Goal: Transaction & Acquisition: Purchase product/service

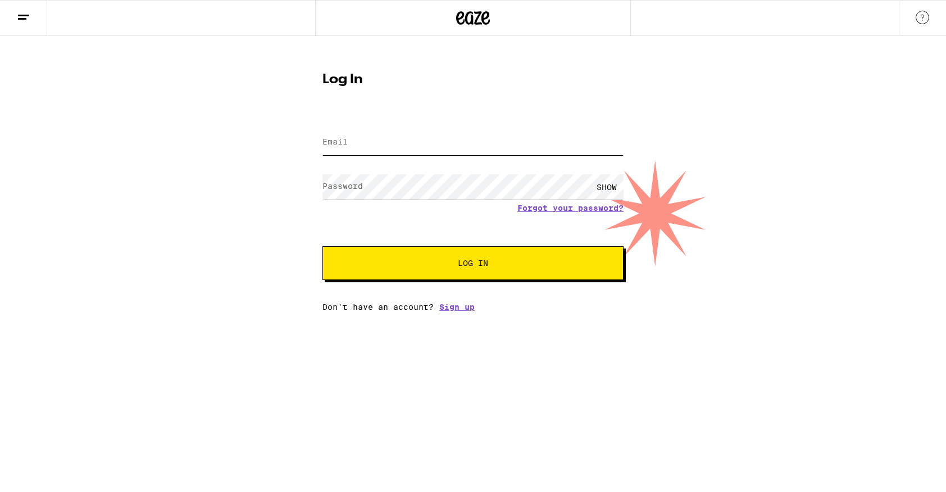
type input "[PERSON_NAME][EMAIL_ADDRESS][PERSON_NAME][DOMAIN_NAME]"
click at [470, 292] on div "Email Email [PERSON_NAME][EMAIL_ADDRESS][PERSON_NAME][DOMAIN_NAME] Password Pas…" at bounding box center [473, 213] width 301 height 197
click at [484, 273] on button "Log In" at bounding box center [473, 263] width 301 height 34
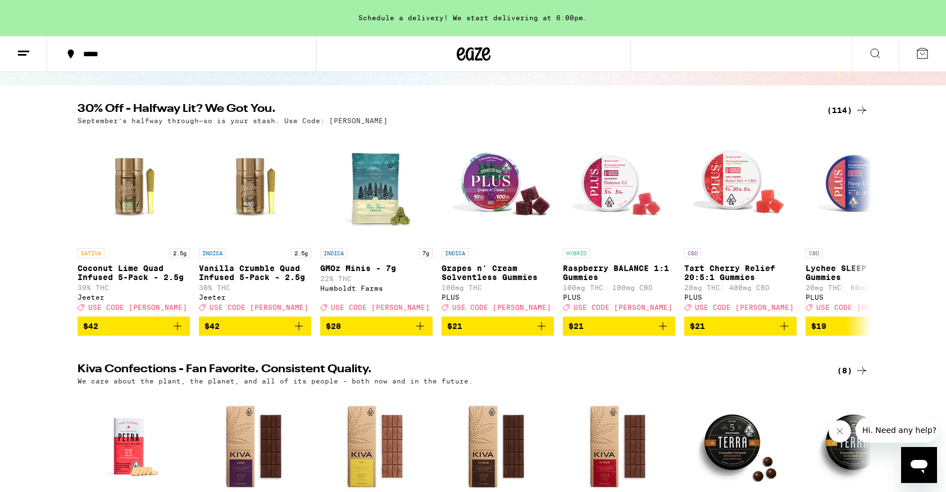
scroll to position [95, 0]
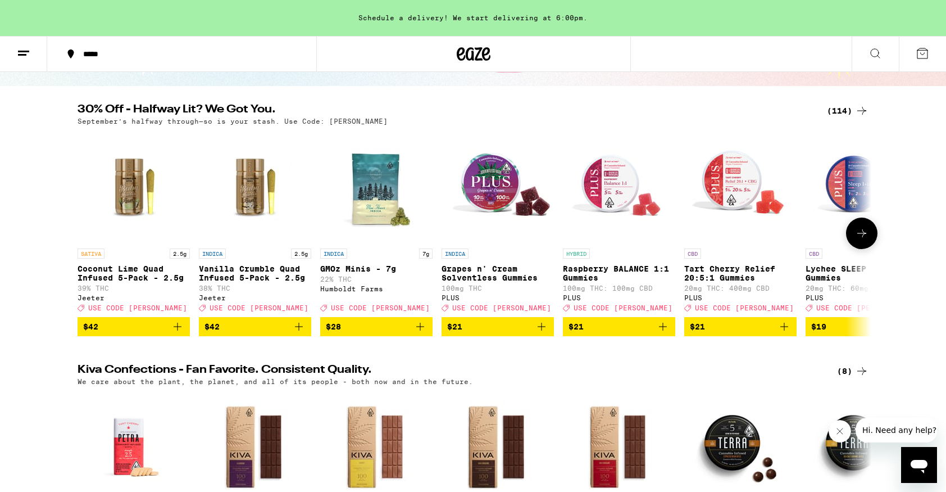
click at [858, 240] on icon at bounding box center [861, 232] width 13 height 13
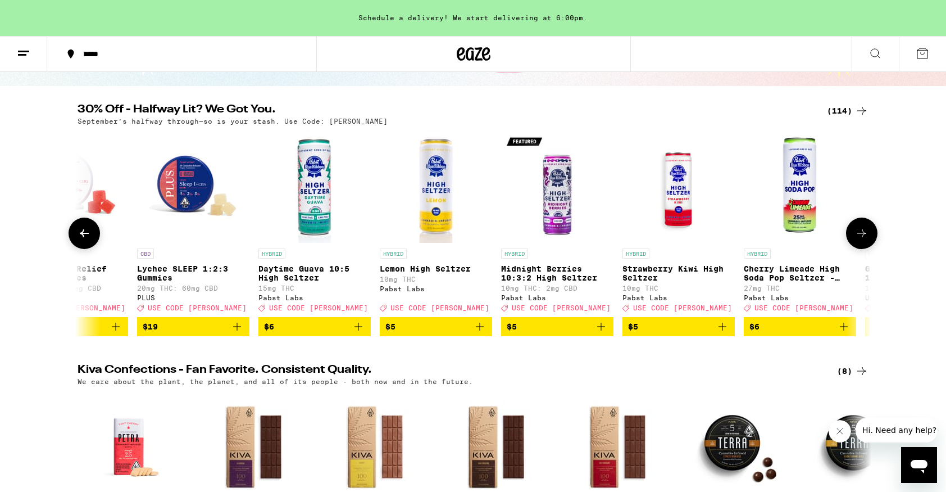
click at [858, 240] on icon at bounding box center [861, 232] width 13 height 13
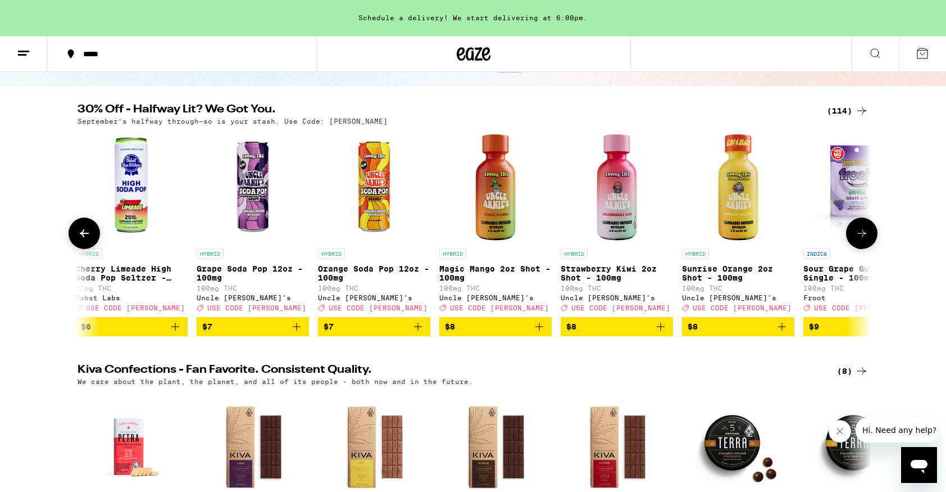
click at [858, 240] on icon at bounding box center [861, 232] width 13 height 13
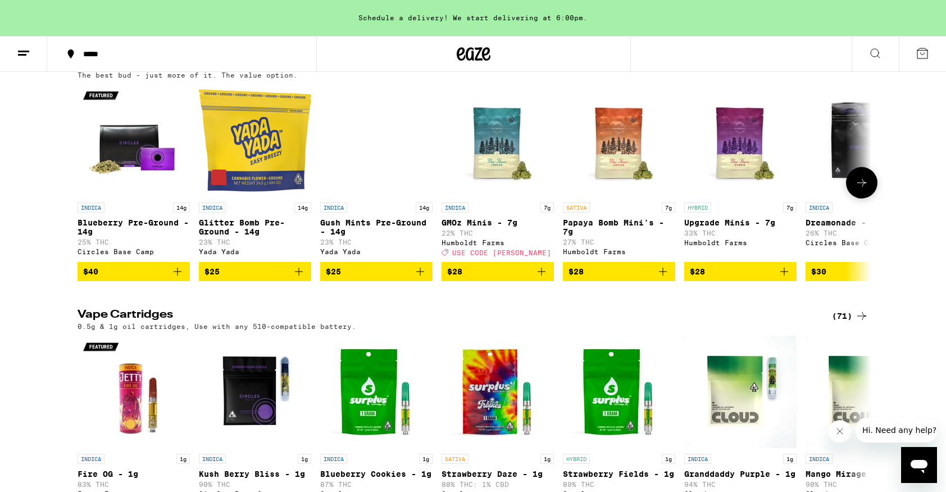
scroll to position [915, 0]
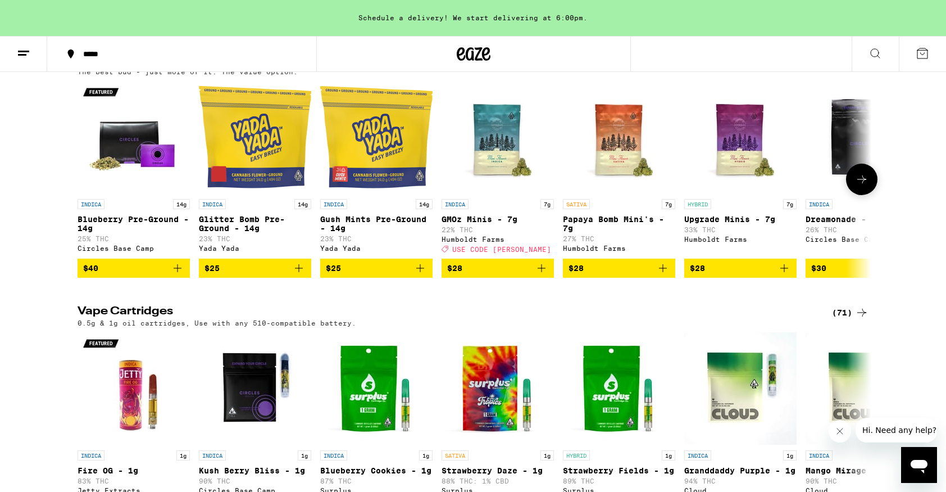
click at [861, 186] on icon at bounding box center [861, 179] width 13 height 13
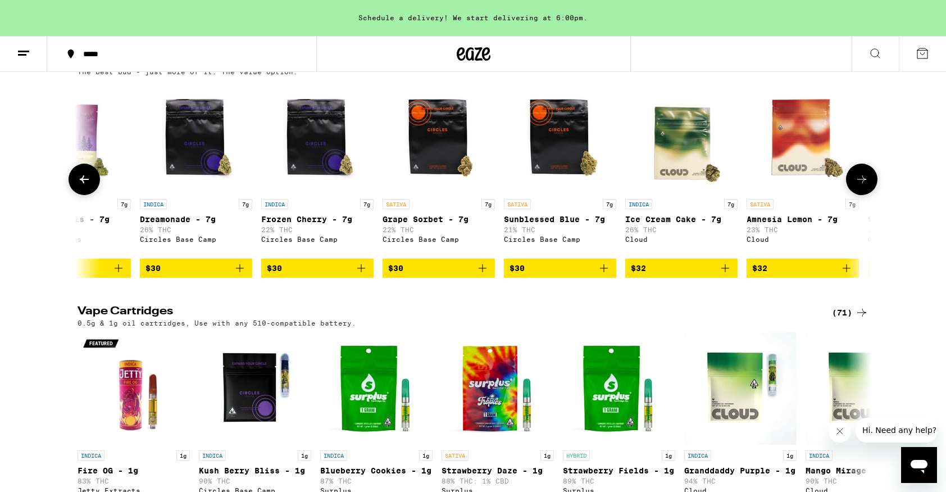
scroll to position [0, 669]
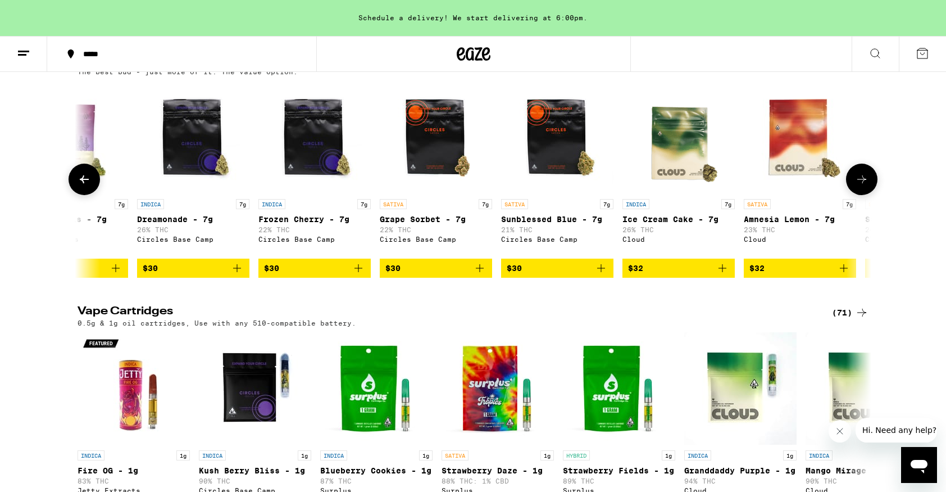
click at [861, 186] on icon at bounding box center [861, 179] width 13 height 13
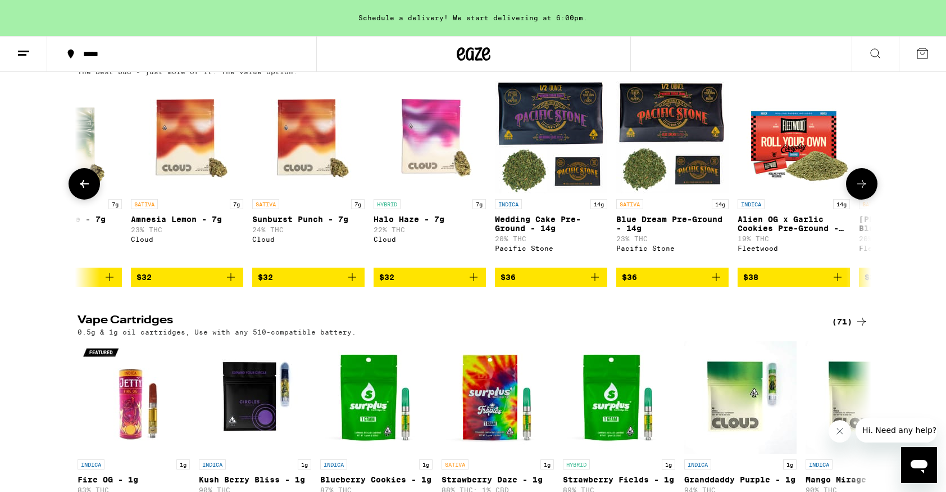
scroll to position [0, 1338]
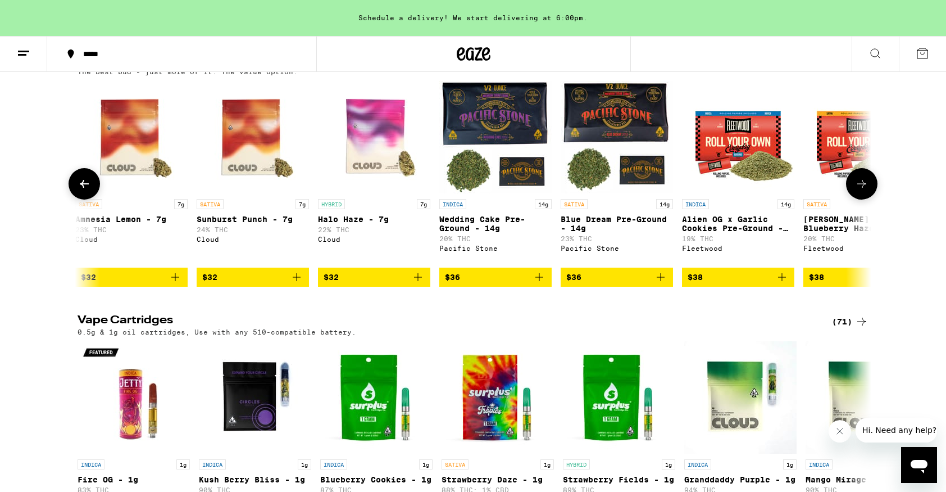
click at [861, 200] on button at bounding box center [861, 183] width 31 height 31
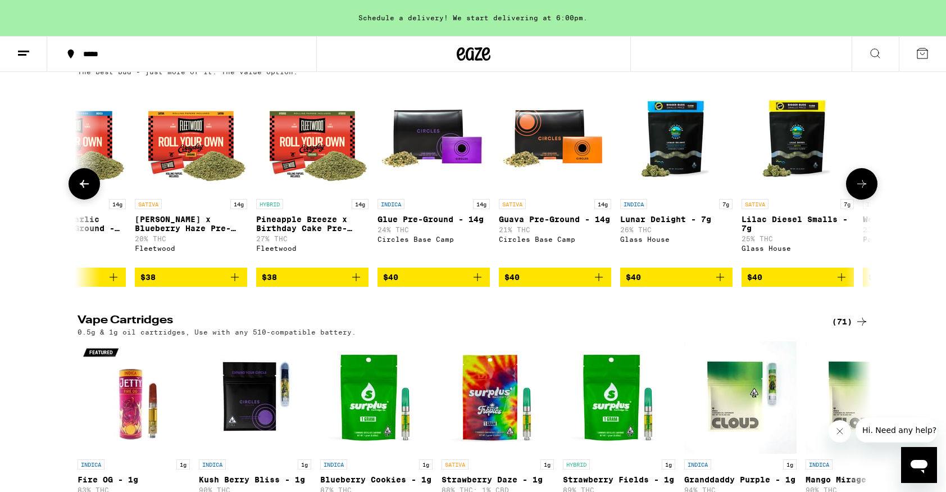
click at [861, 200] on button at bounding box center [861, 183] width 31 height 31
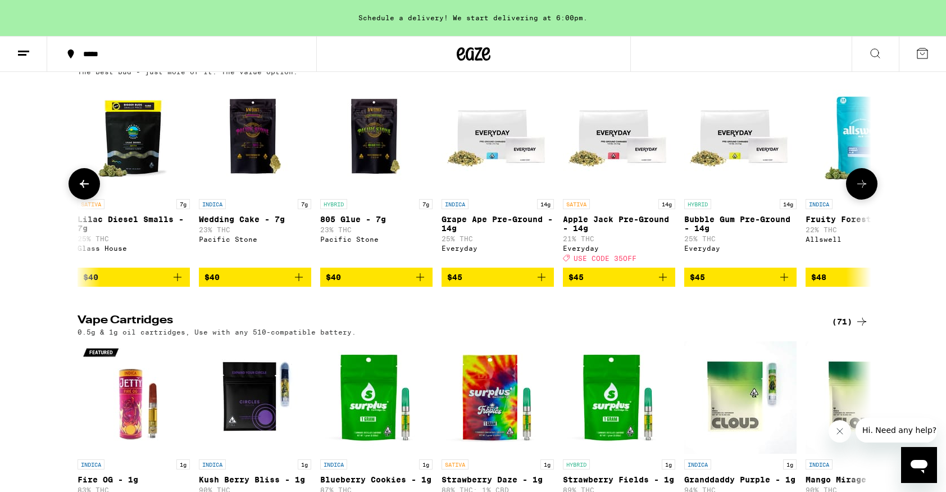
scroll to position [0, 2675]
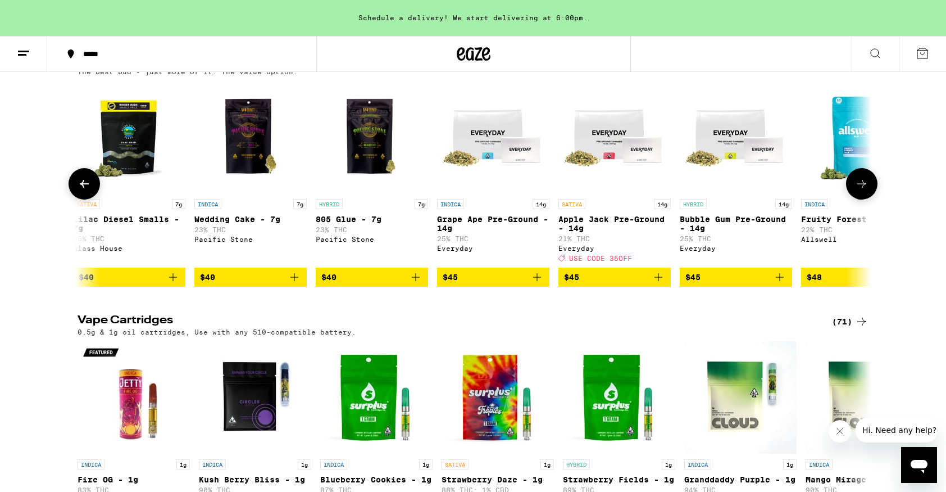
click at [872, 200] on button at bounding box center [861, 183] width 31 height 31
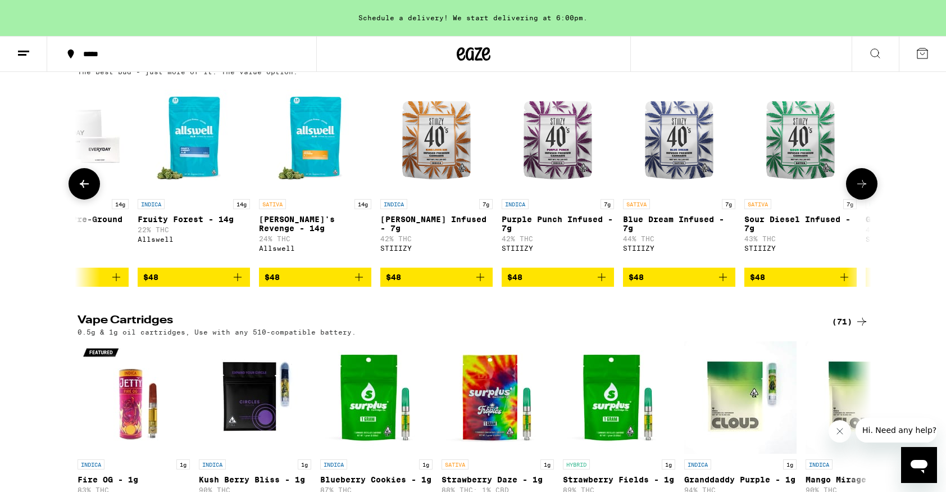
scroll to position [0, 3344]
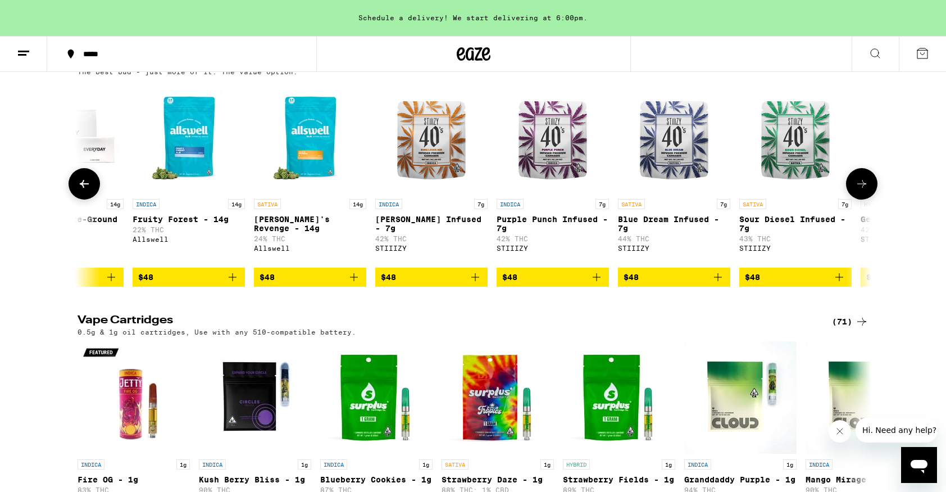
click at [415, 189] on img "Open page for King Louis XIII Infused - 7g from STIIIZY" at bounding box center [431, 137] width 112 height 112
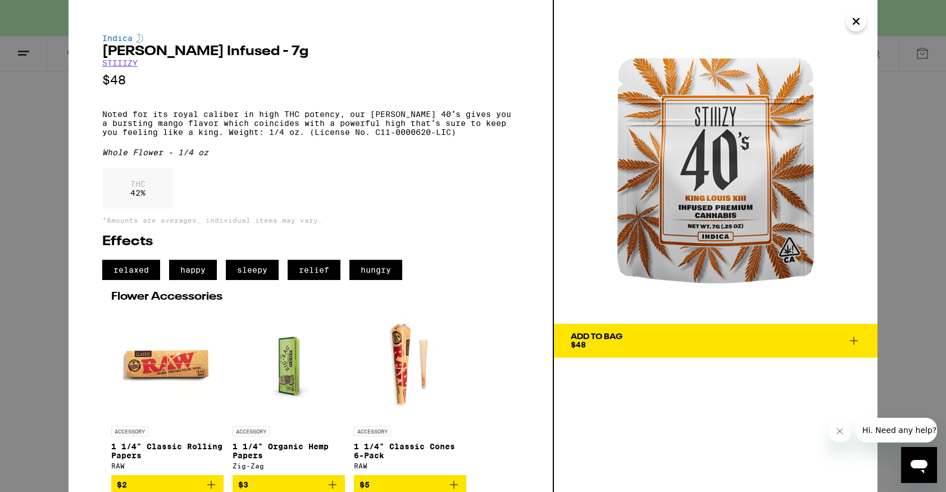
click at [854, 30] on button "Close" at bounding box center [856, 21] width 20 height 20
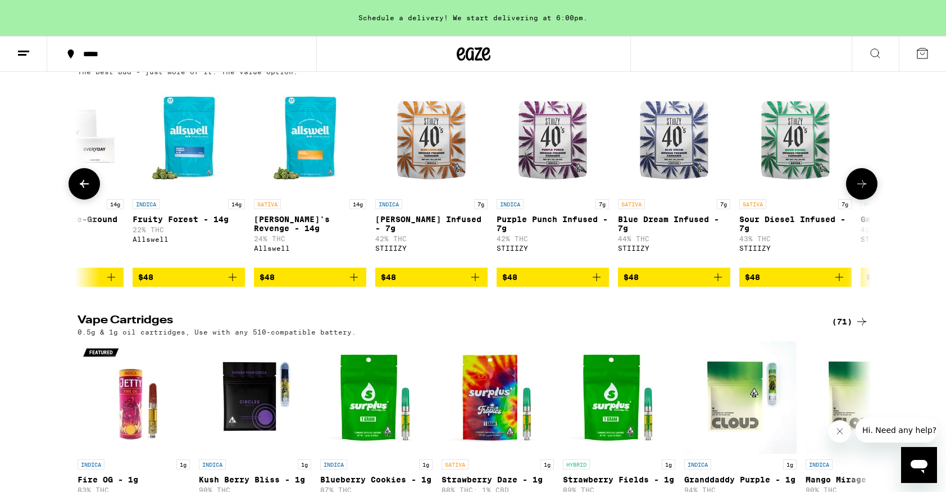
click at [864, 191] on icon at bounding box center [861, 183] width 13 height 13
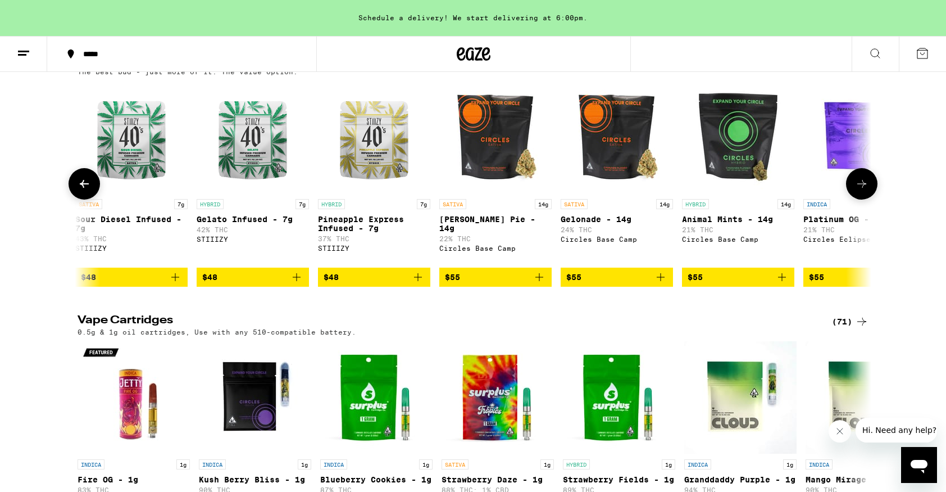
scroll to position [0, 4013]
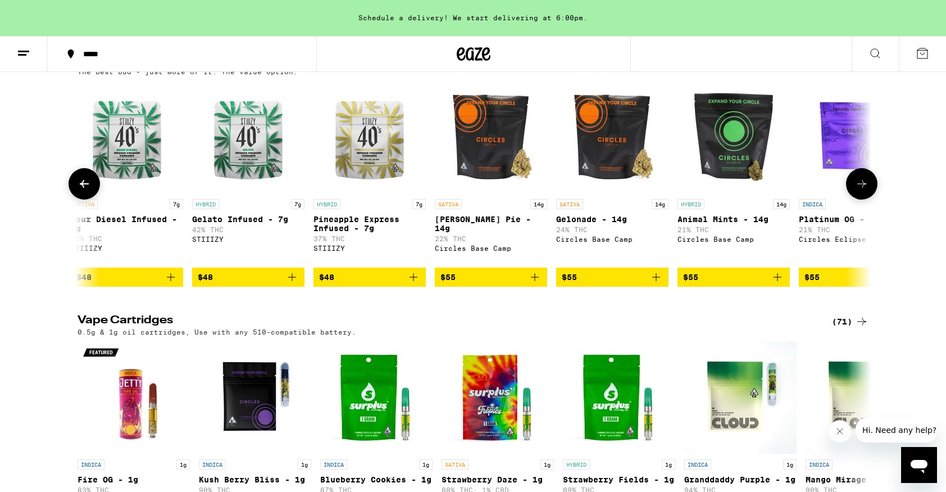
click at [411, 284] on icon "Add to bag" at bounding box center [413, 276] width 13 height 13
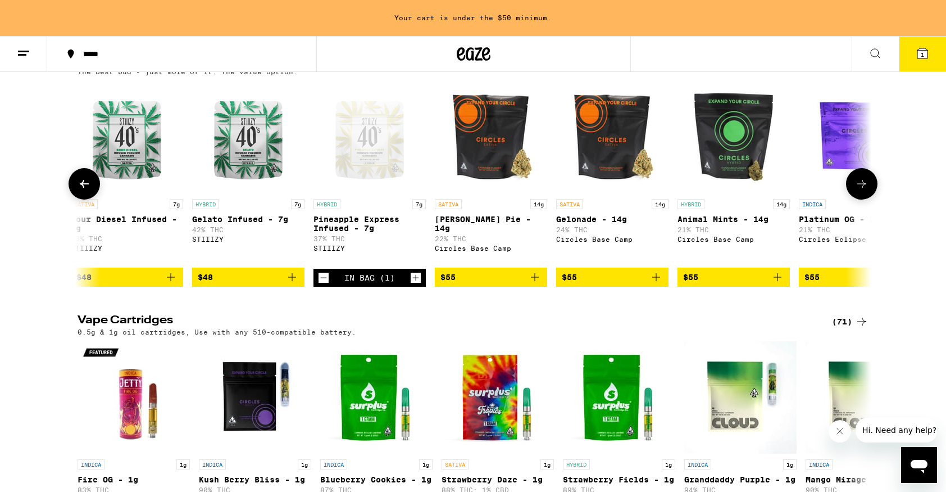
click at [861, 191] on icon at bounding box center [861, 183] width 13 height 13
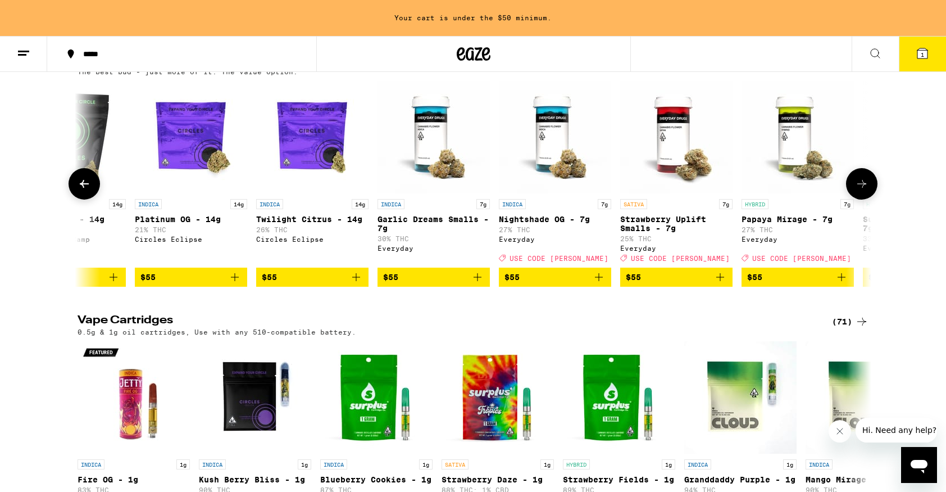
scroll to position [0, 4681]
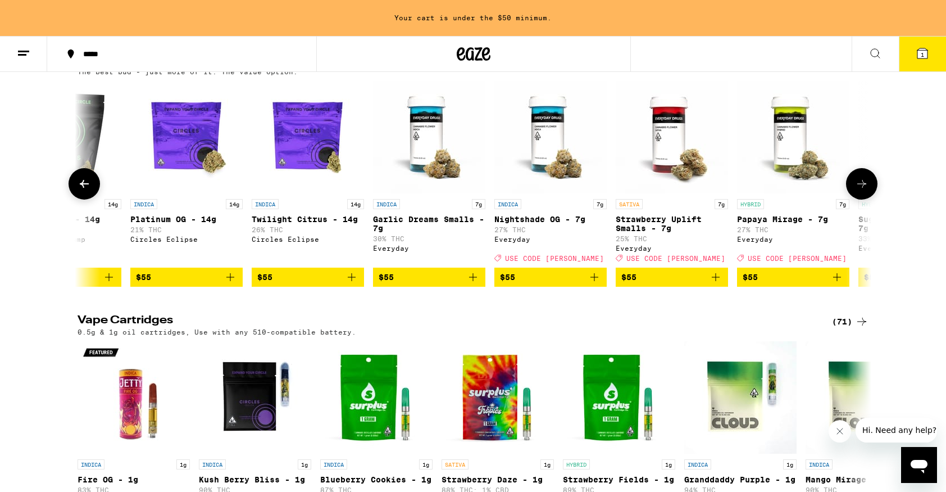
click at [80, 200] on button at bounding box center [84, 183] width 31 height 31
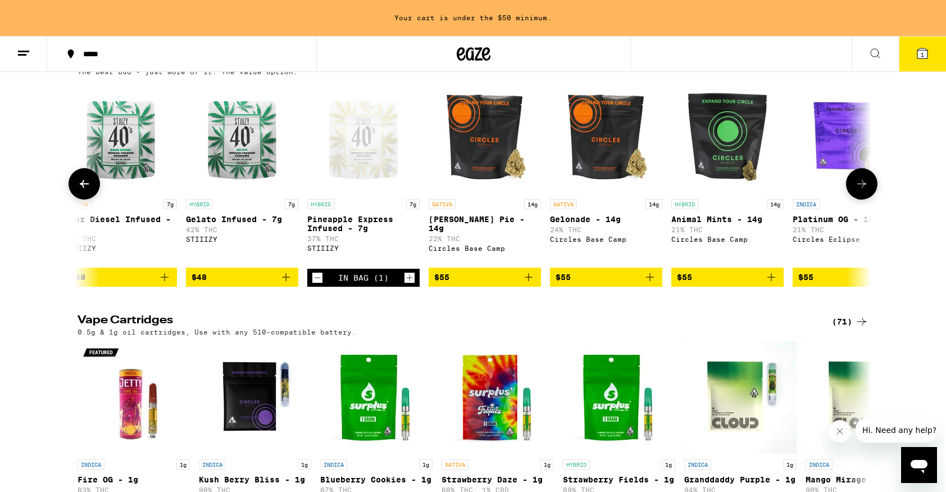
scroll to position [0, 4013]
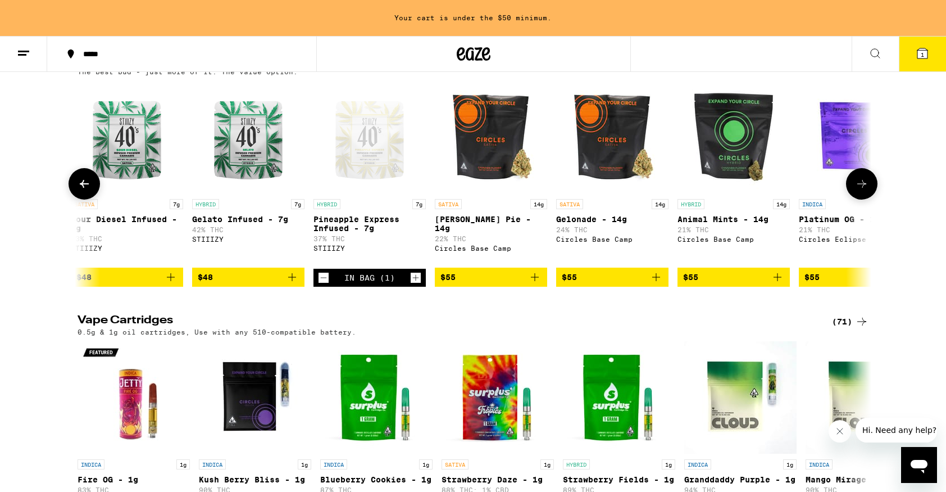
click at [858, 200] on button at bounding box center [861, 183] width 31 height 31
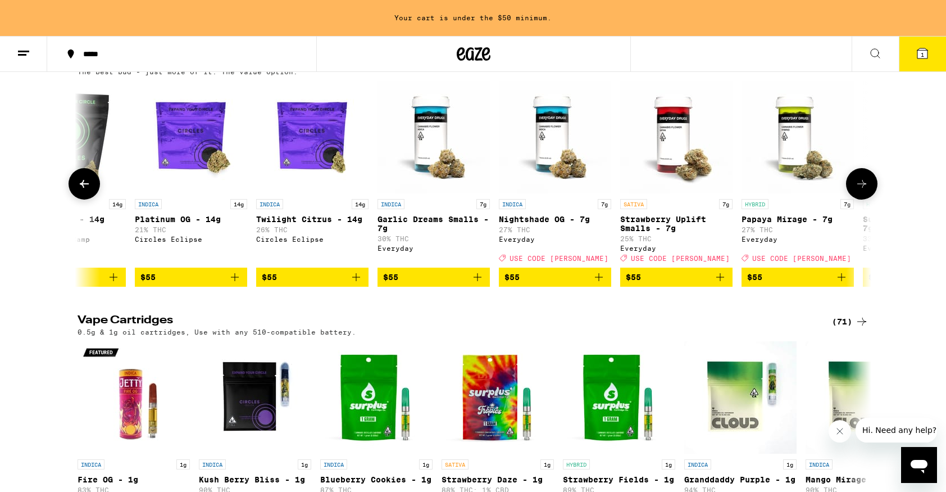
scroll to position [0, 4681]
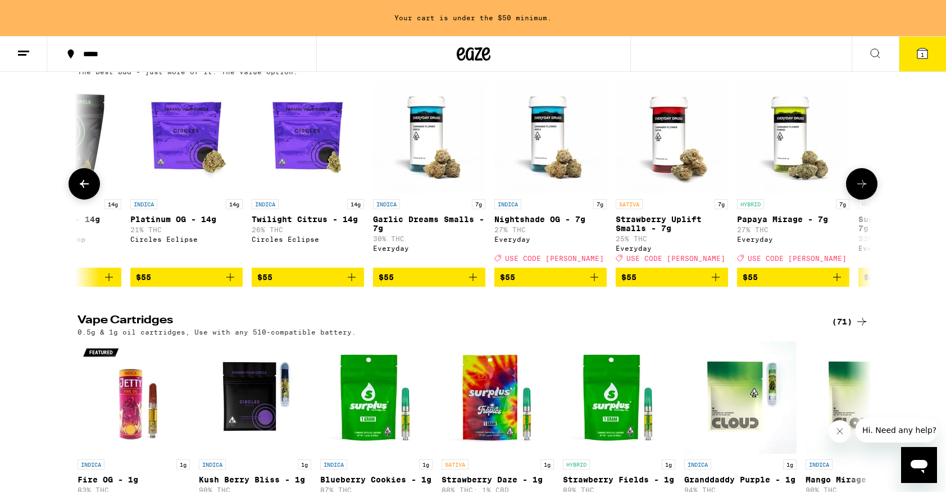
click at [858, 200] on button at bounding box center [861, 183] width 31 height 31
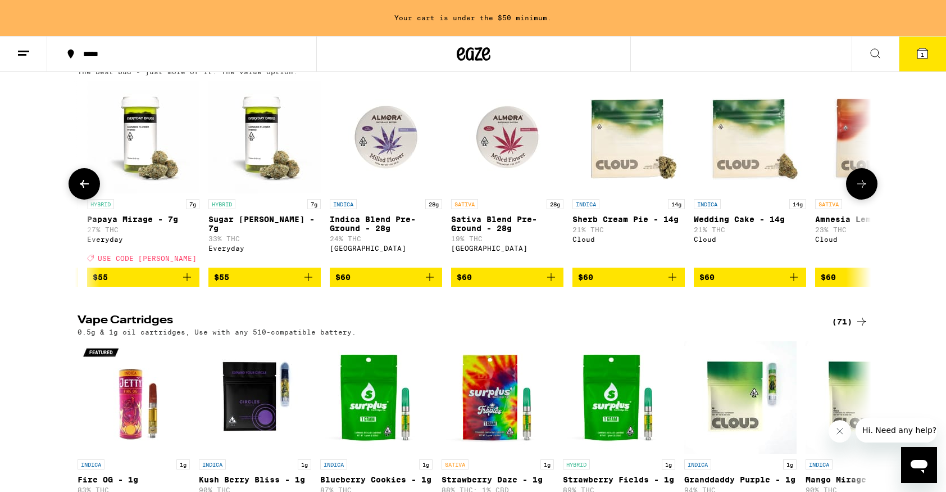
scroll to position [0, 5350]
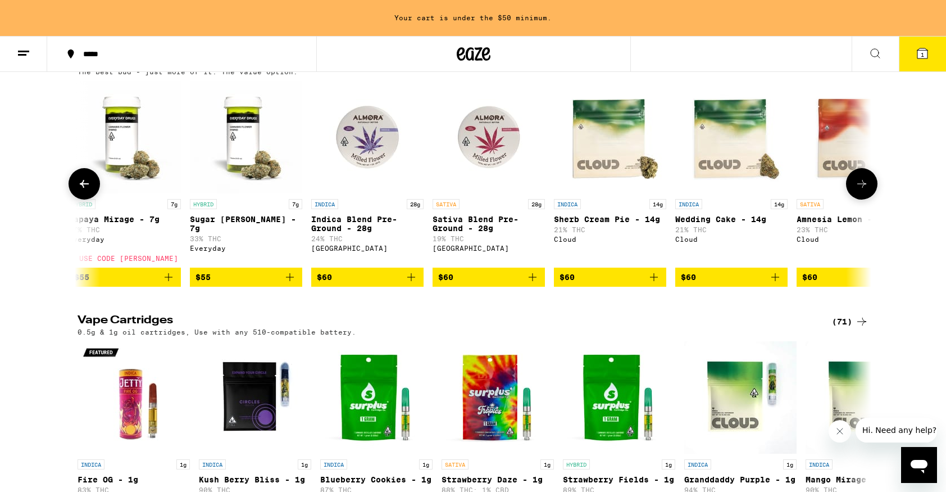
click at [859, 191] on icon at bounding box center [861, 183] width 13 height 13
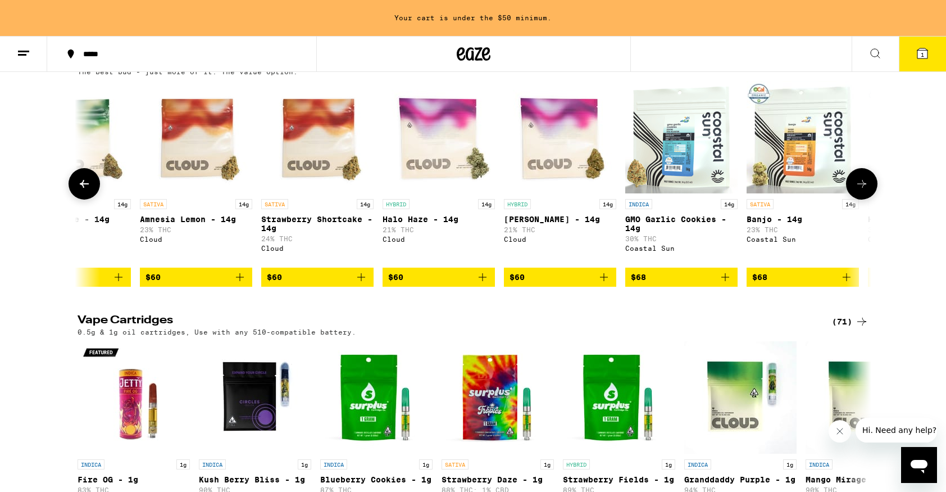
scroll to position [0, 6019]
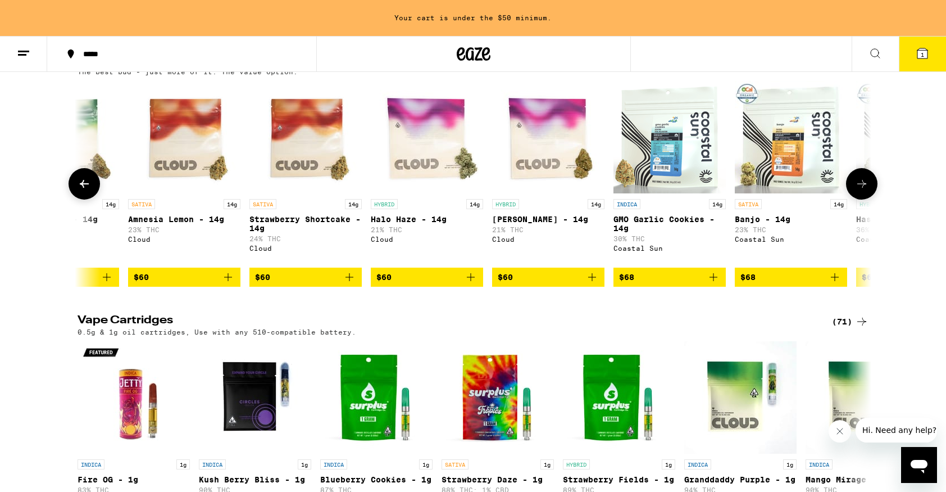
click at [859, 191] on icon at bounding box center [861, 183] width 13 height 13
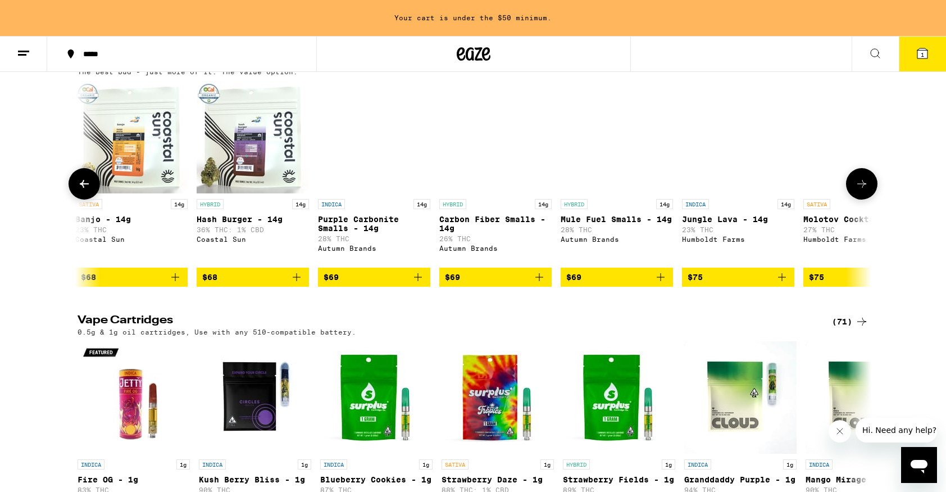
scroll to position [0, 6688]
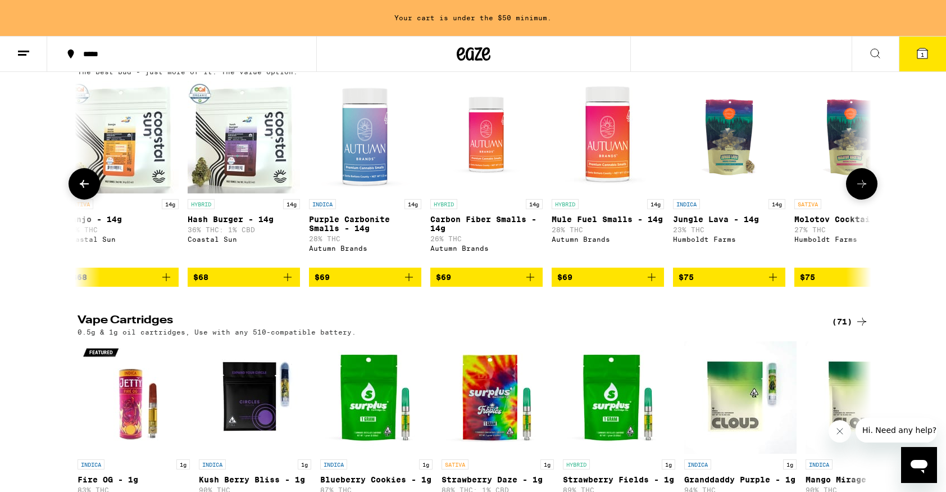
click at [859, 191] on icon at bounding box center [861, 183] width 13 height 13
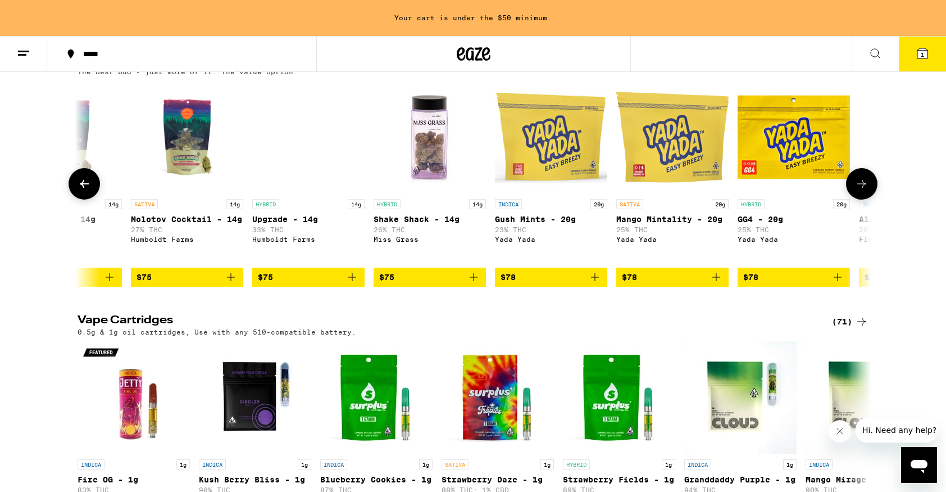
scroll to position [0, 7356]
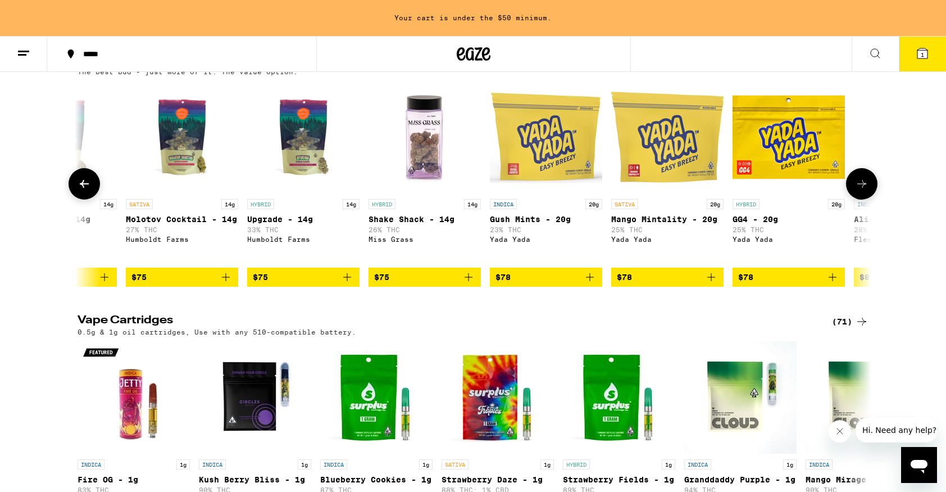
click at [84, 188] on icon at bounding box center [84, 184] width 9 height 8
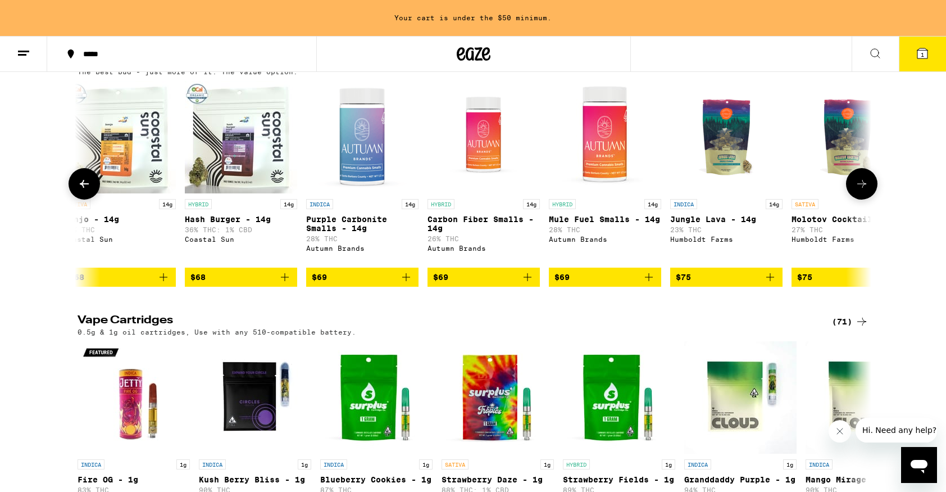
scroll to position [0, 6688]
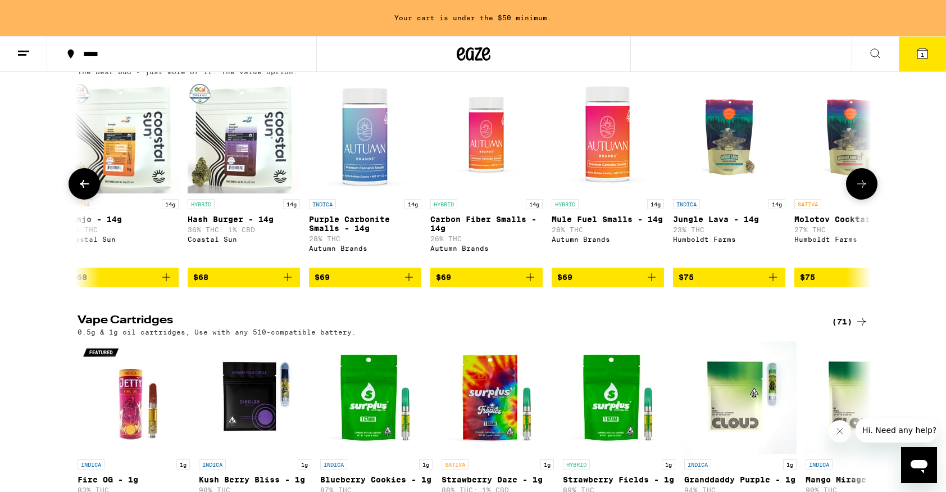
click at [863, 191] on icon at bounding box center [861, 183] width 13 height 13
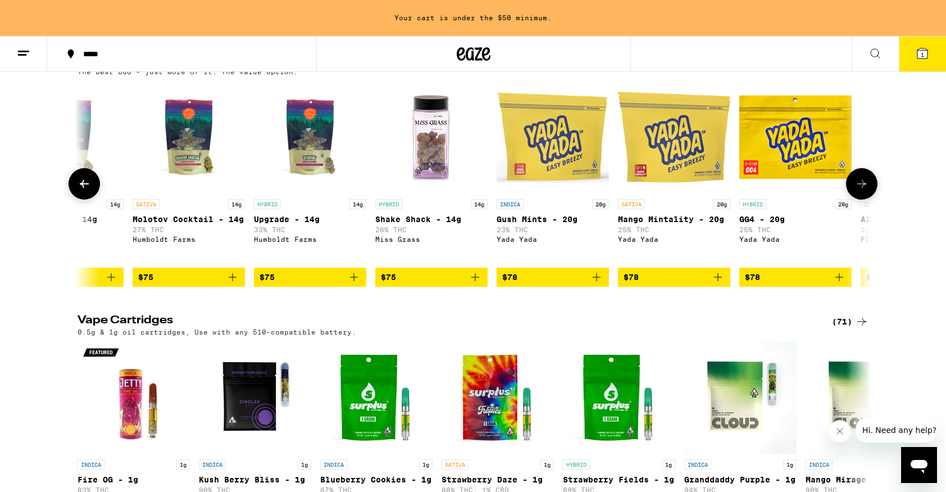
scroll to position [0, 7356]
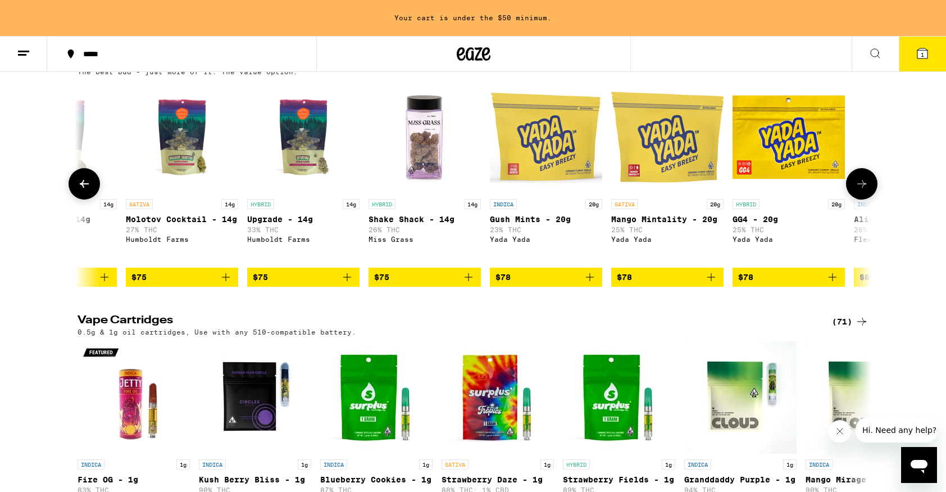
click at [298, 193] on img "Open page for Upgrade - 14g from Humboldt Farms" at bounding box center [303, 137] width 112 height 112
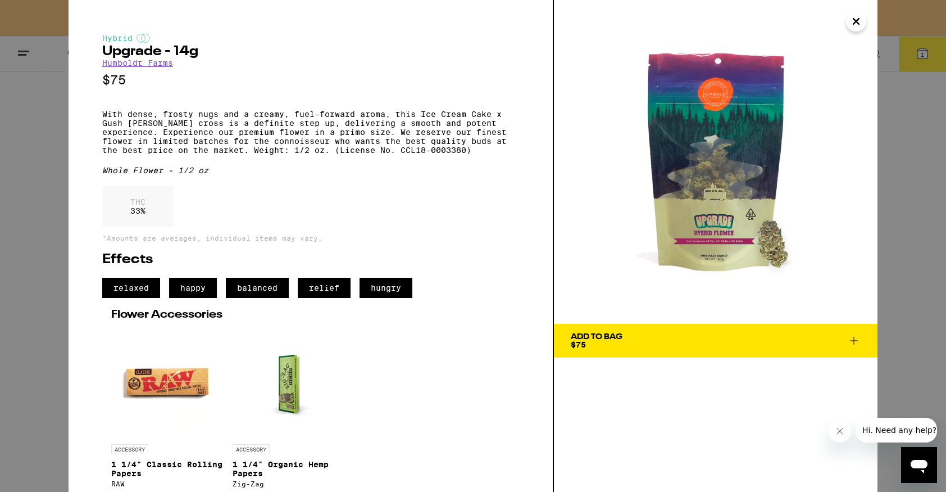
click at [635, 329] on button "Add To Bag $75" at bounding box center [716, 341] width 324 height 34
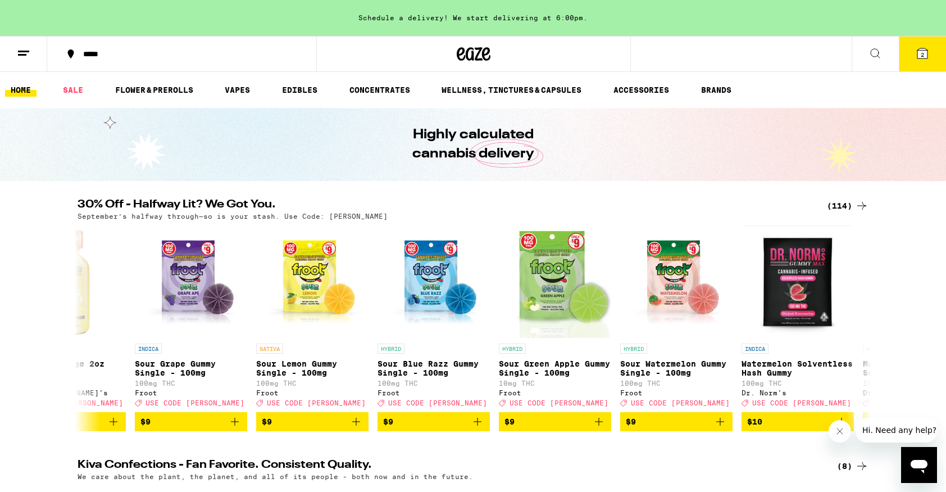
click at [923, 52] on span "2" at bounding box center [922, 54] width 3 height 7
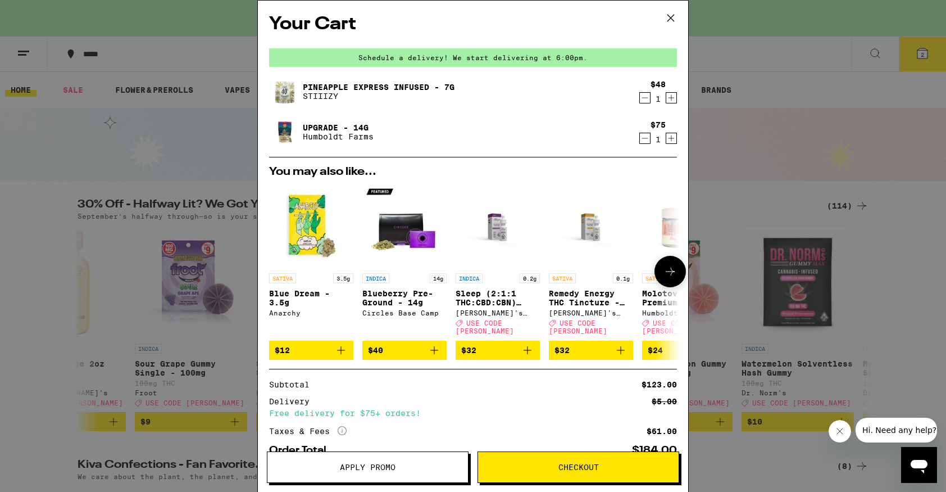
scroll to position [65, 0]
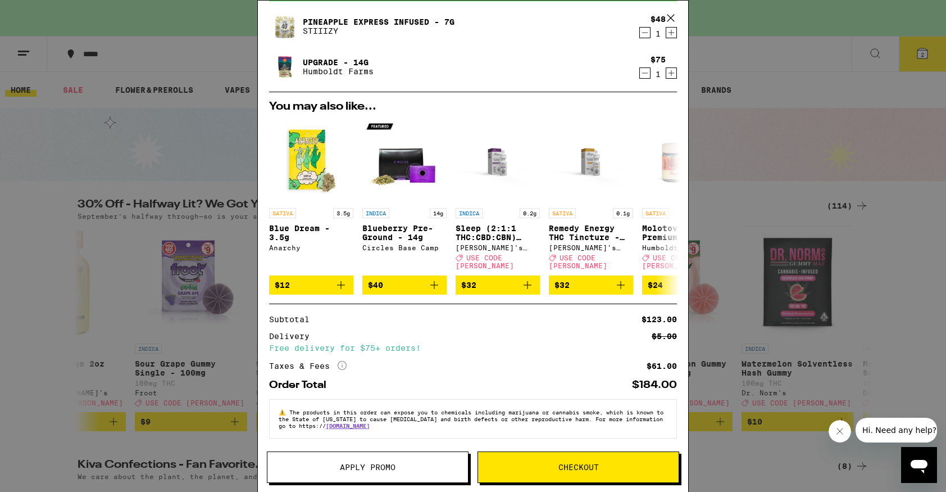
click at [345, 361] on icon "More Info" at bounding box center [342, 365] width 9 height 9
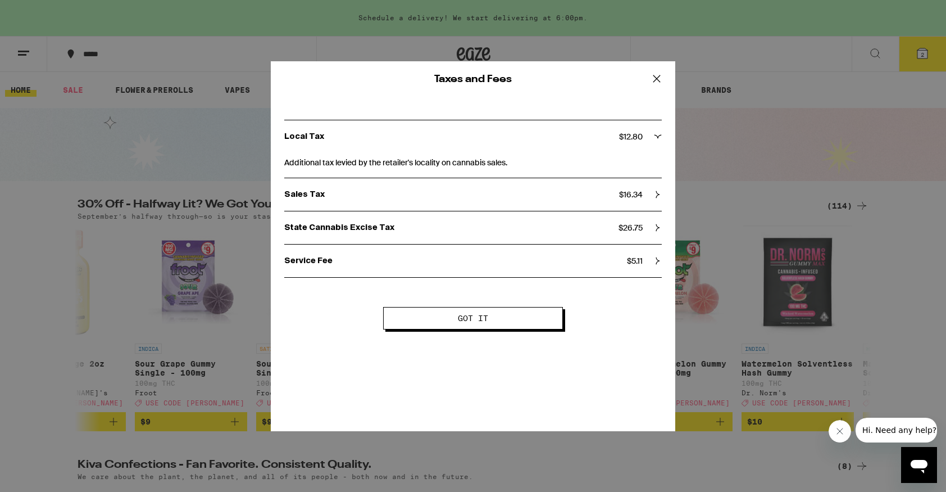
click at [655, 75] on icon at bounding box center [657, 78] width 17 height 17
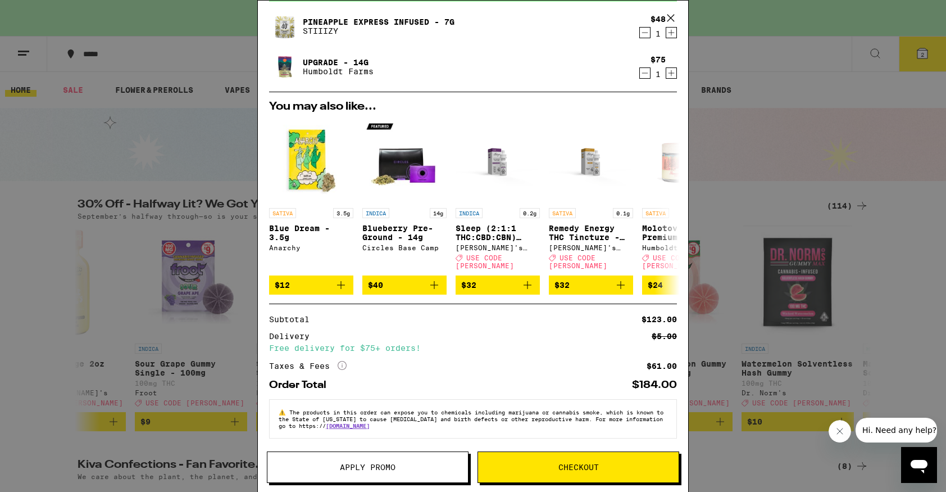
click at [643, 31] on icon "Decrement" at bounding box center [645, 32] width 10 height 13
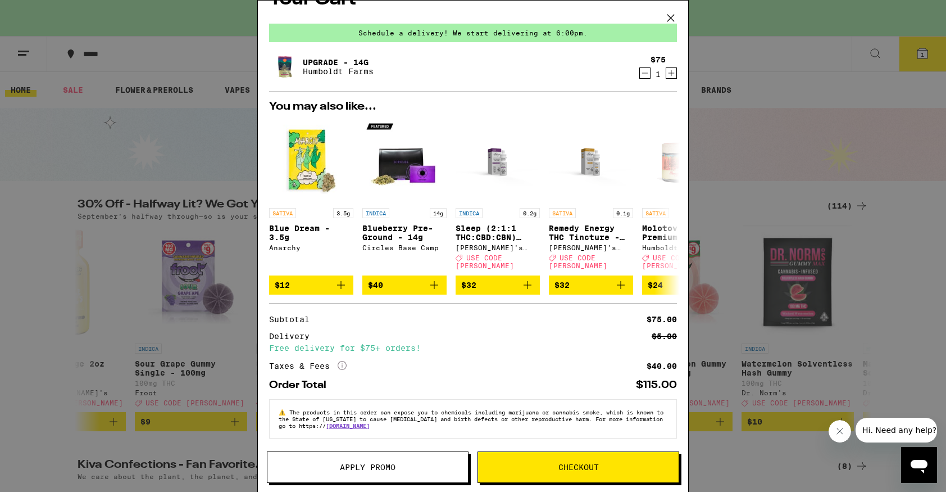
scroll to position [0, 0]
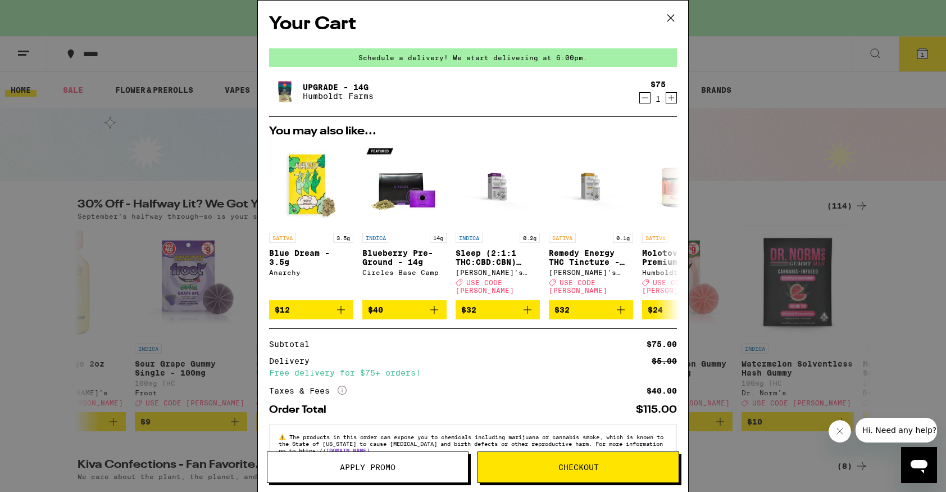
click at [382, 465] on span "Apply Promo" at bounding box center [368, 467] width 56 height 8
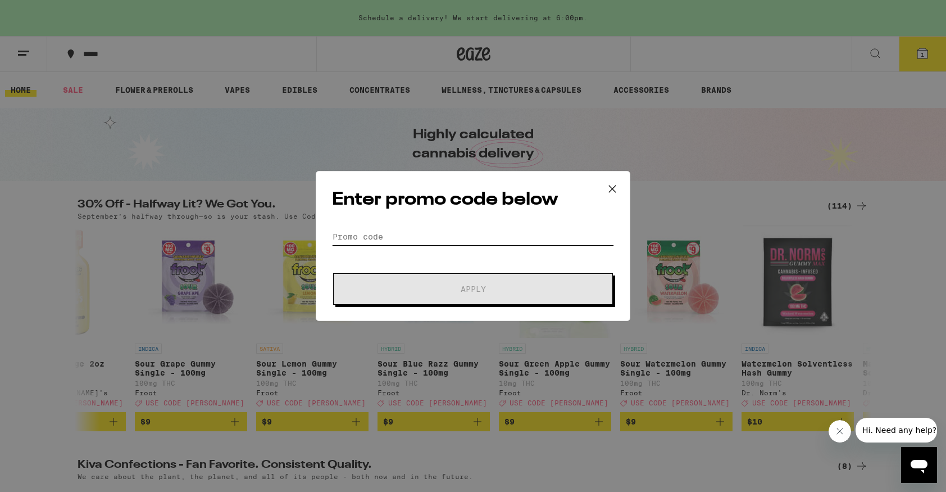
click at [352, 234] on input "Promo Code" at bounding box center [473, 236] width 282 height 17
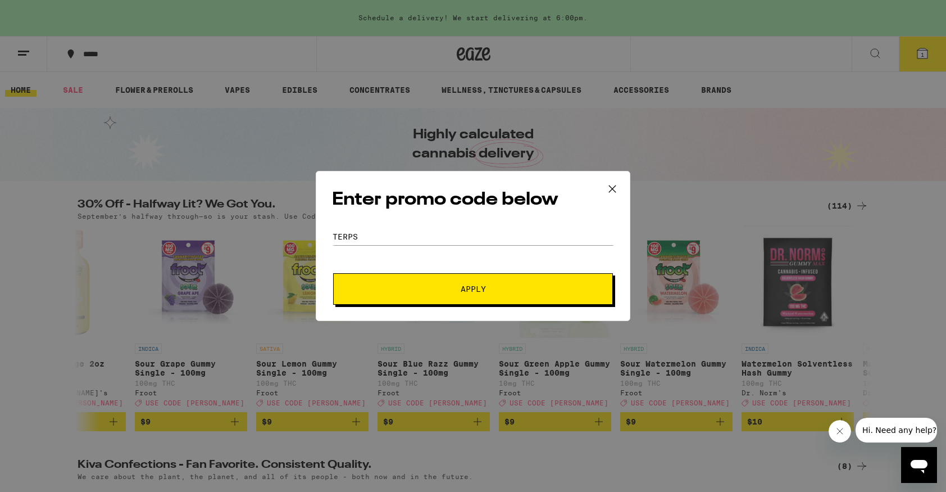
click at [423, 283] on button "Apply" at bounding box center [473, 288] width 280 height 31
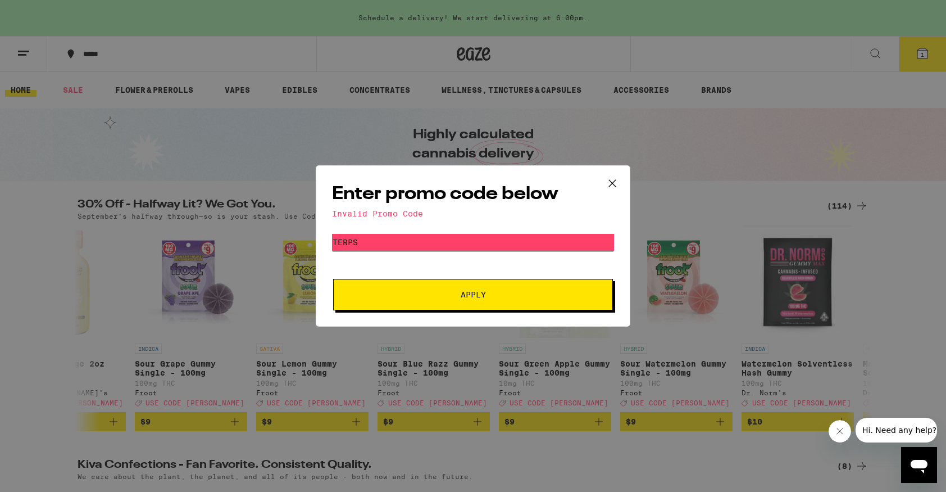
click at [461, 244] on input "TERPS" at bounding box center [473, 242] width 282 height 17
click at [333, 279] on button "Apply" at bounding box center [473, 294] width 280 height 31
click at [421, 244] on input "GETLIT" at bounding box center [473, 242] width 282 height 17
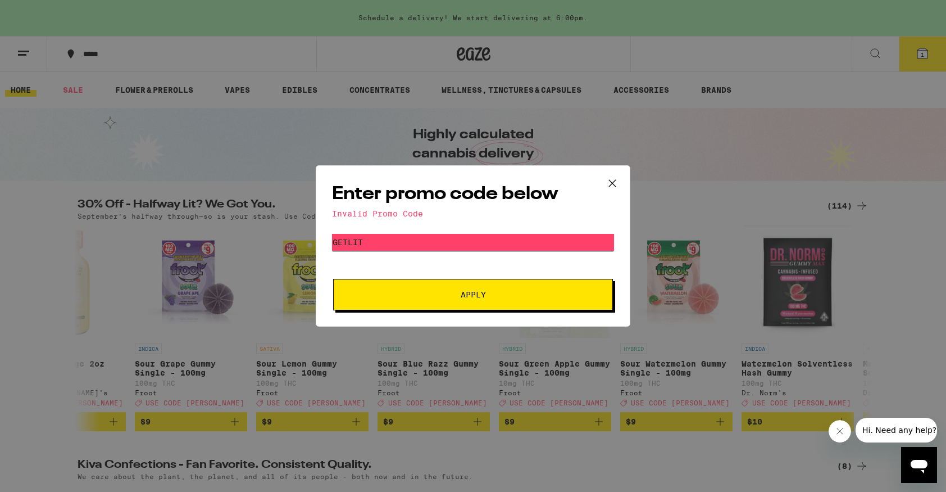
click at [421, 244] on input "GETLIT" at bounding box center [473, 242] width 282 height 17
click at [333, 279] on button "Apply" at bounding box center [473, 294] width 280 height 31
click at [410, 248] on input "THC" at bounding box center [473, 242] width 282 height 17
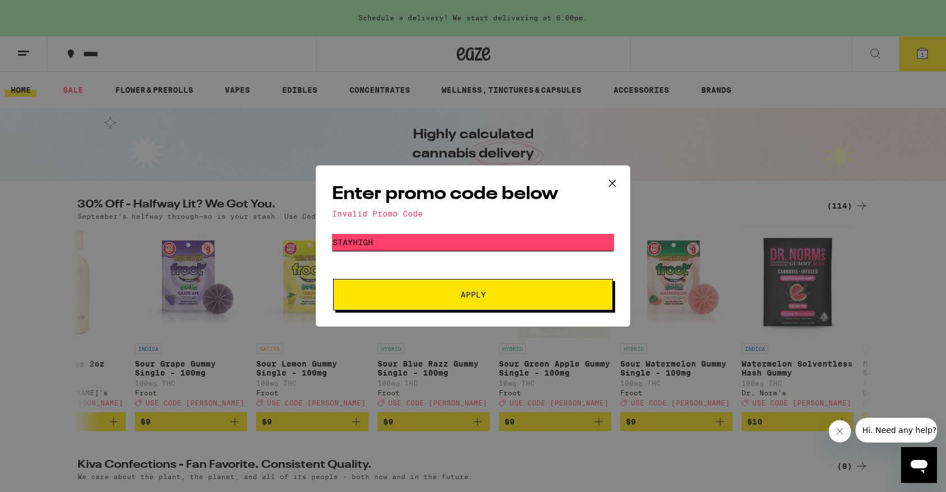
type input "STAYHIGH"
click at [333, 279] on button "Apply" at bounding box center [473, 294] width 280 height 31
click at [613, 177] on icon at bounding box center [612, 183] width 17 height 17
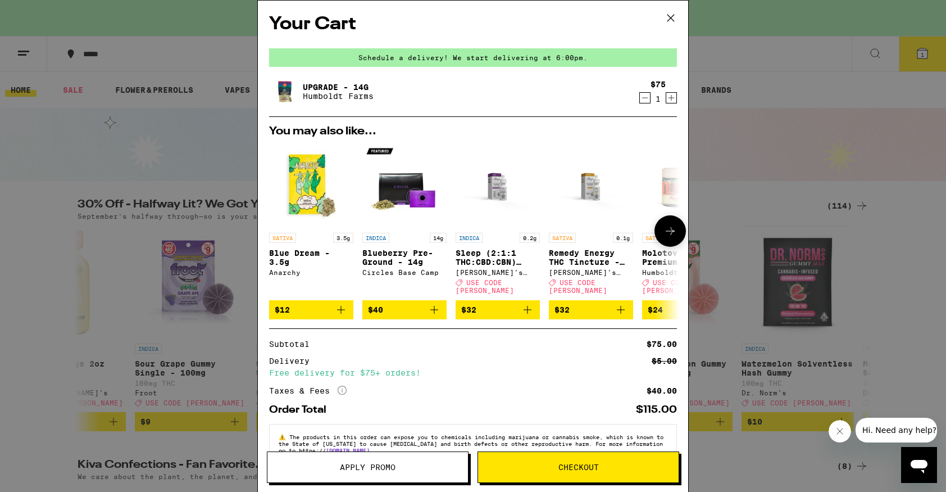
scroll to position [25, 0]
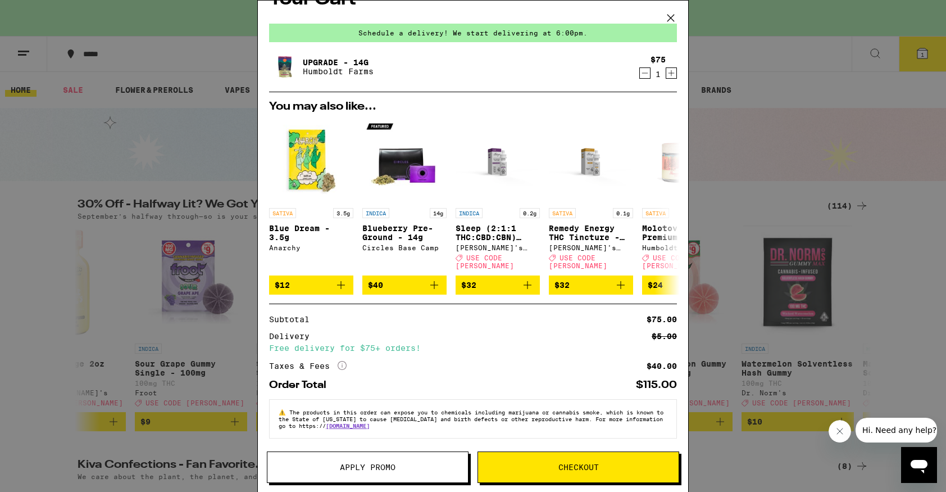
click at [606, 464] on span "Checkout" at bounding box center [578, 467] width 201 height 8
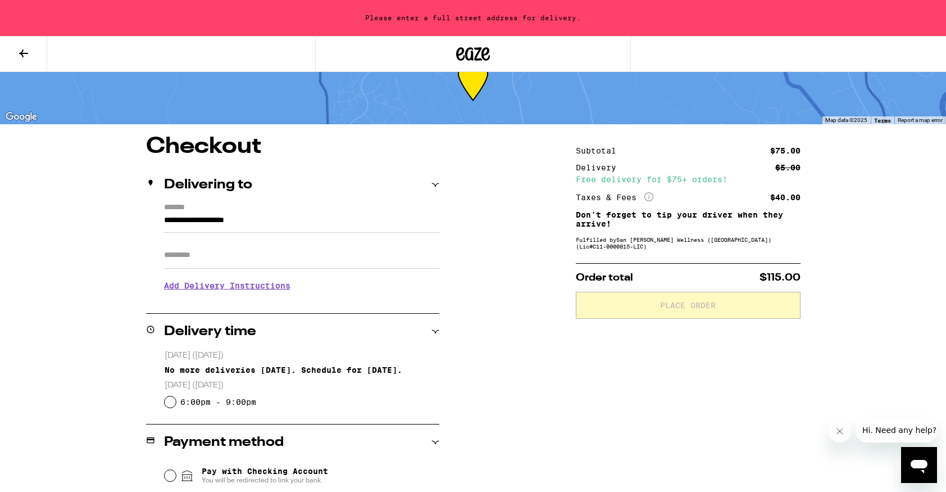
scroll to position [71, 0]
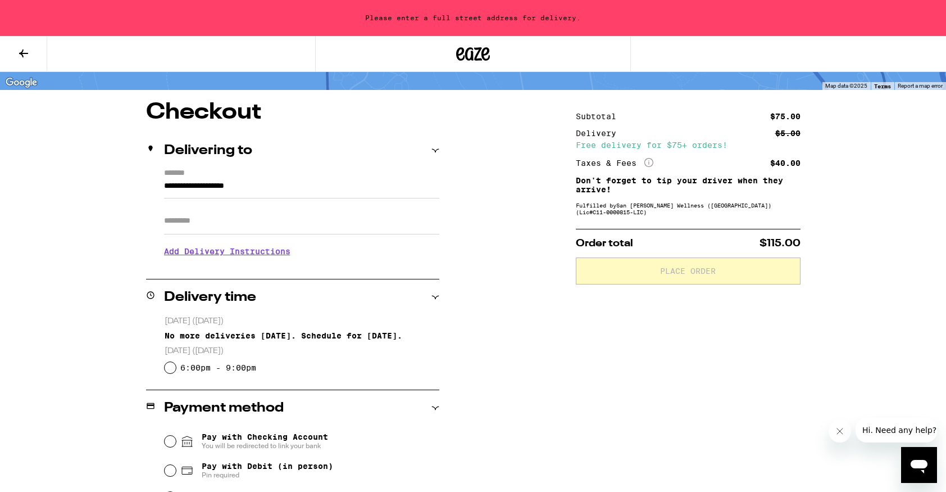
click at [223, 188] on input "**********" at bounding box center [301, 188] width 275 height 19
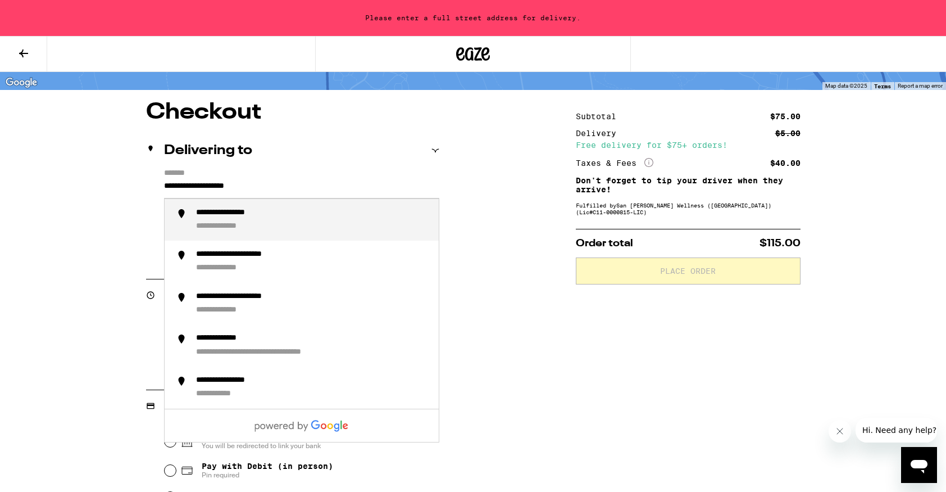
click at [212, 221] on div "**********" at bounding box center [313, 220] width 234 height 24
type input "**********"
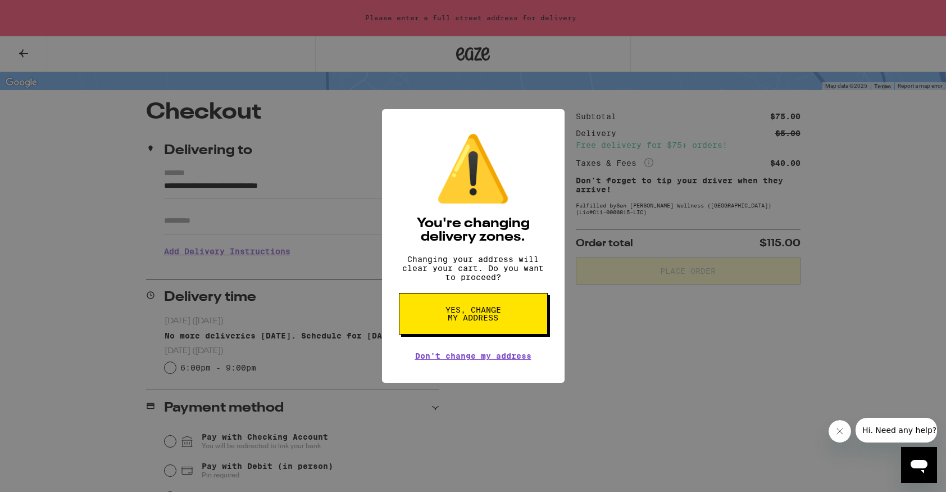
click at [475, 321] on span "Yes, change my address" at bounding box center [474, 314] width 58 height 16
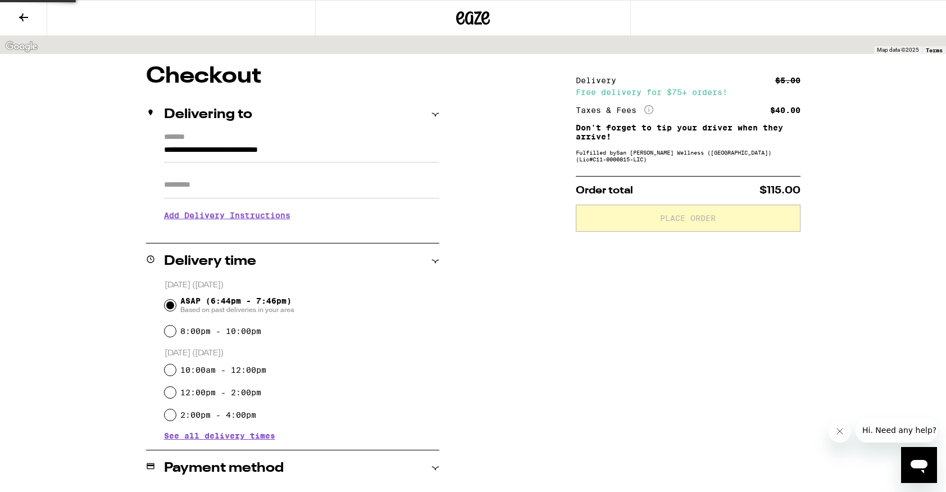
scroll to position [35, 0]
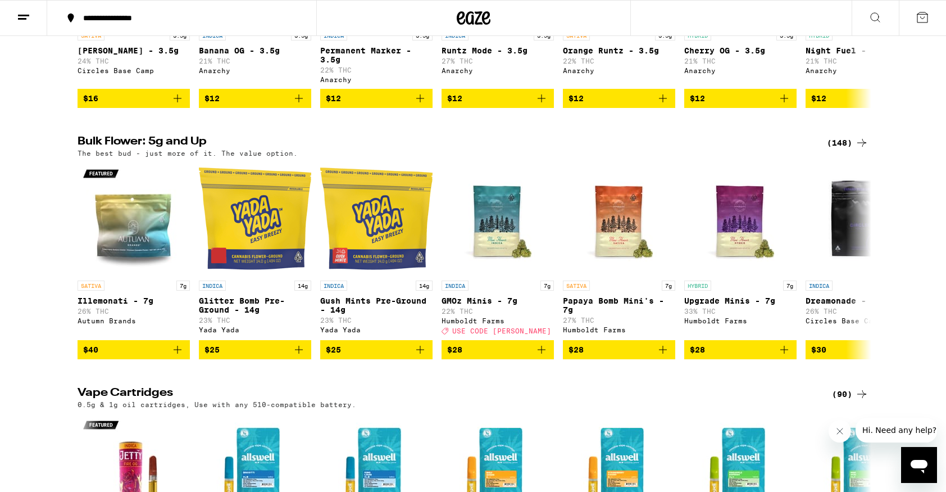
scroll to position [1068, 0]
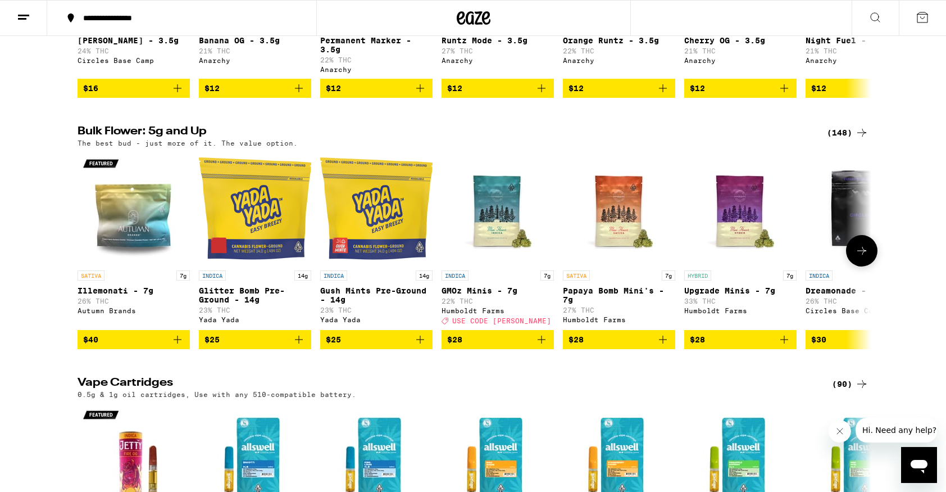
click at [855, 257] on icon at bounding box center [861, 250] width 13 height 13
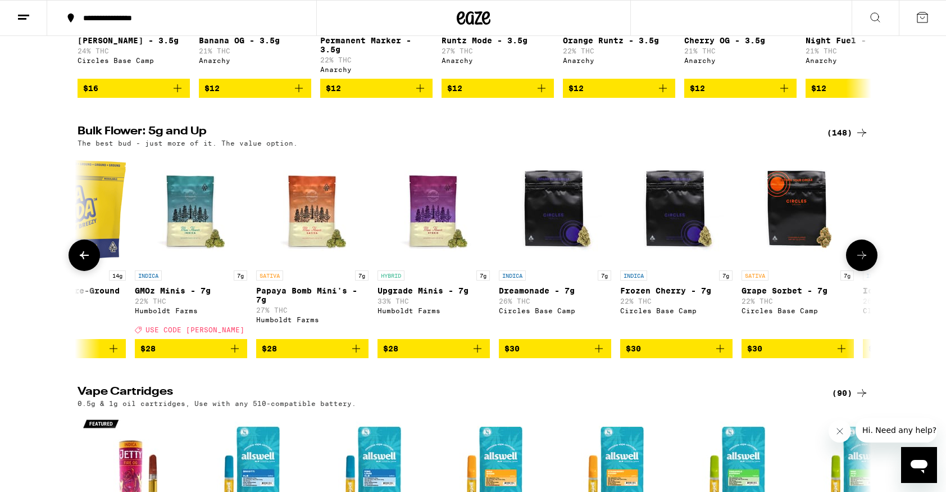
click at [855, 262] on icon at bounding box center [861, 254] width 13 height 13
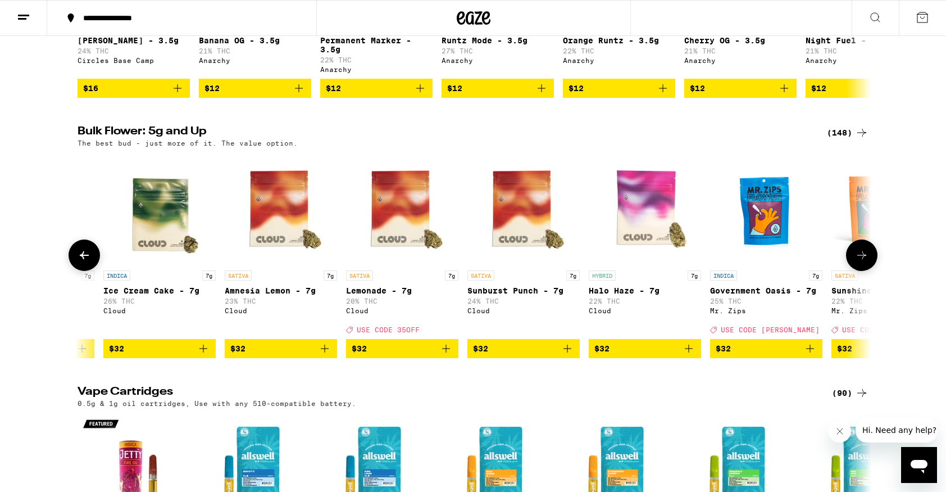
scroll to position [0, 1071]
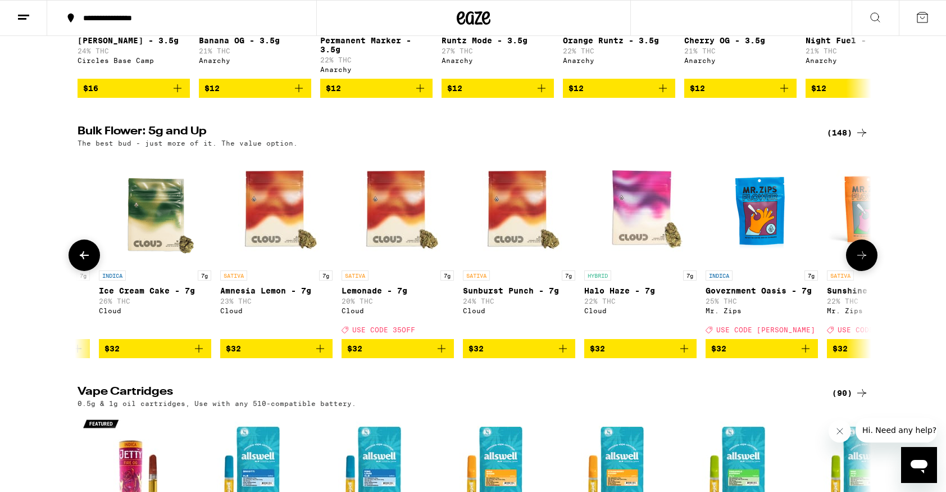
click at [855, 262] on icon at bounding box center [861, 254] width 13 height 13
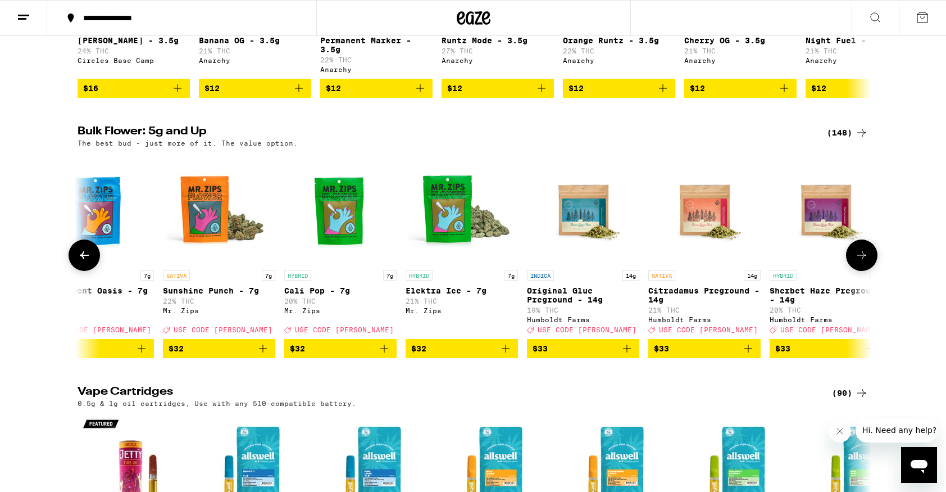
scroll to position [0, 1740]
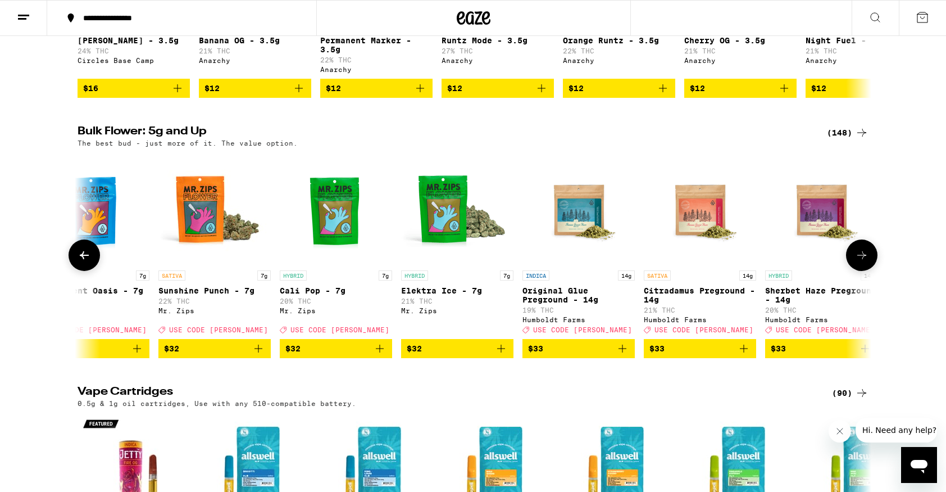
click at [854, 271] on button at bounding box center [861, 254] width 31 height 31
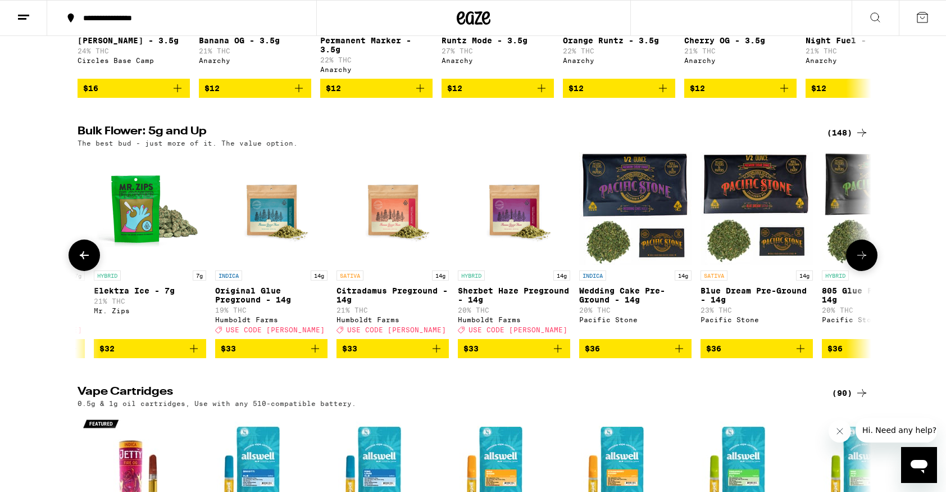
click at [854, 271] on button at bounding box center [861, 254] width 31 height 31
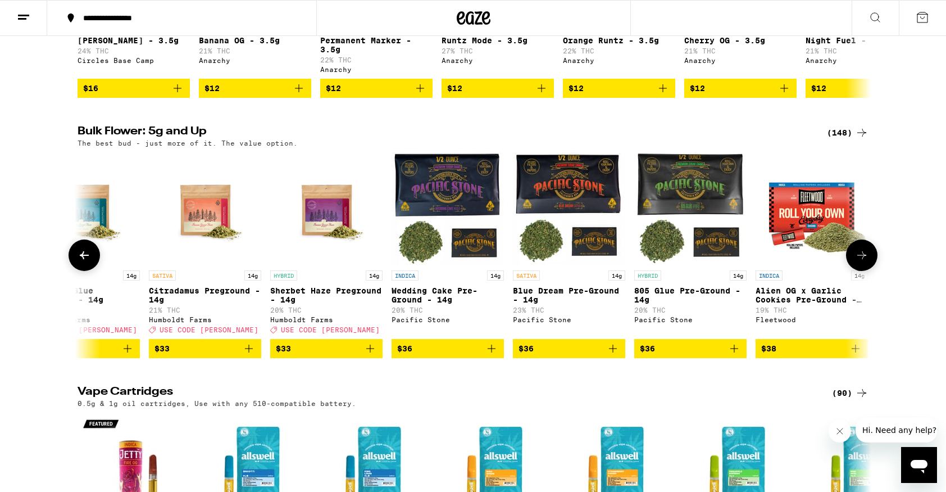
click at [854, 271] on button at bounding box center [861, 254] width 31 height 31
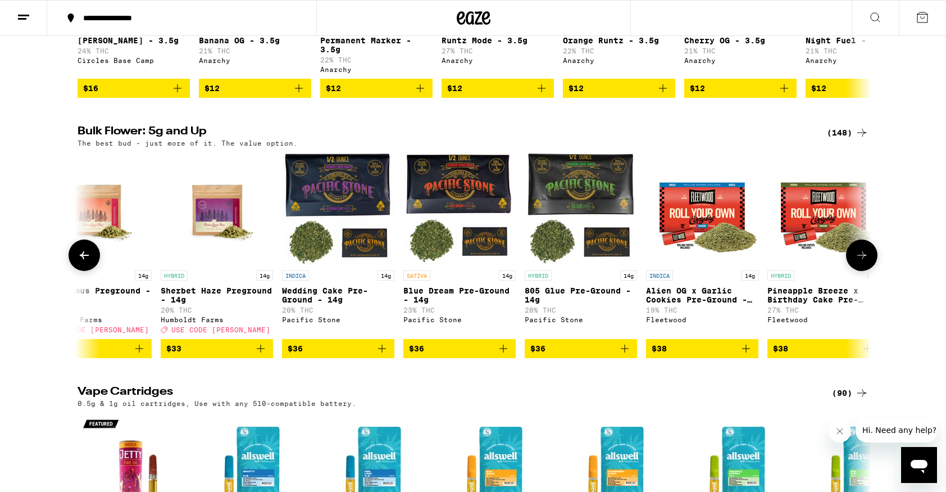
click at [854, 271] on button at bounding box center [861, 254] width 31 height 31
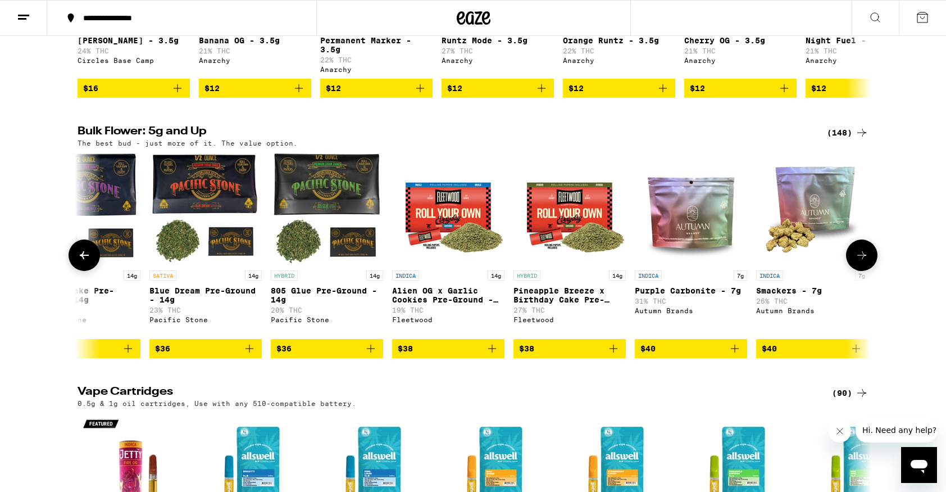
click at [854, 271] on button at bounding box center [861, 254] width 31 height 31
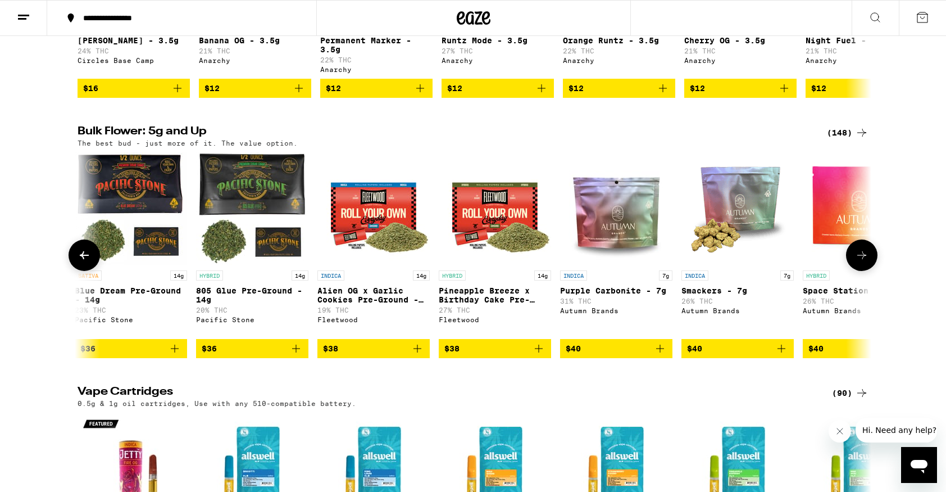
click at [854, 271] on button at bounding box center [861, 254] width 31 height 31
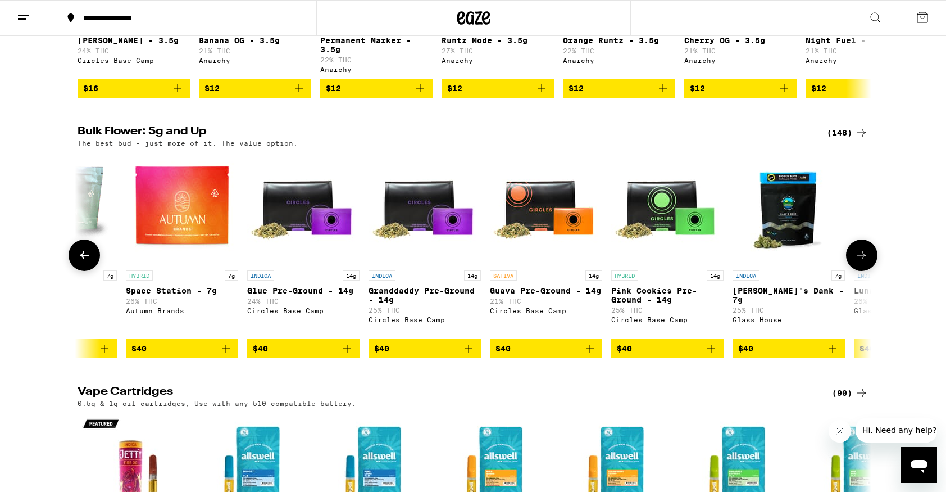
scroll to position [0, 3383]
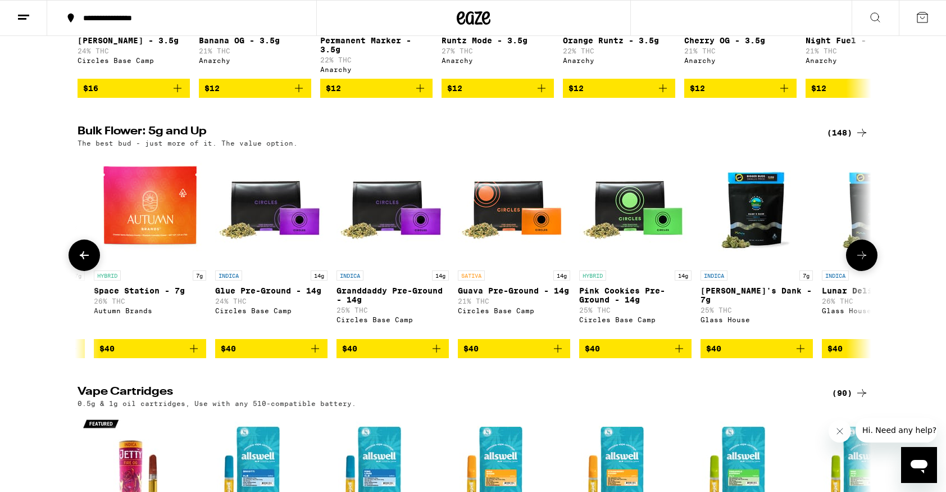
click at [854, 271] on button at bounding box center [861, 254] width 31 height 31
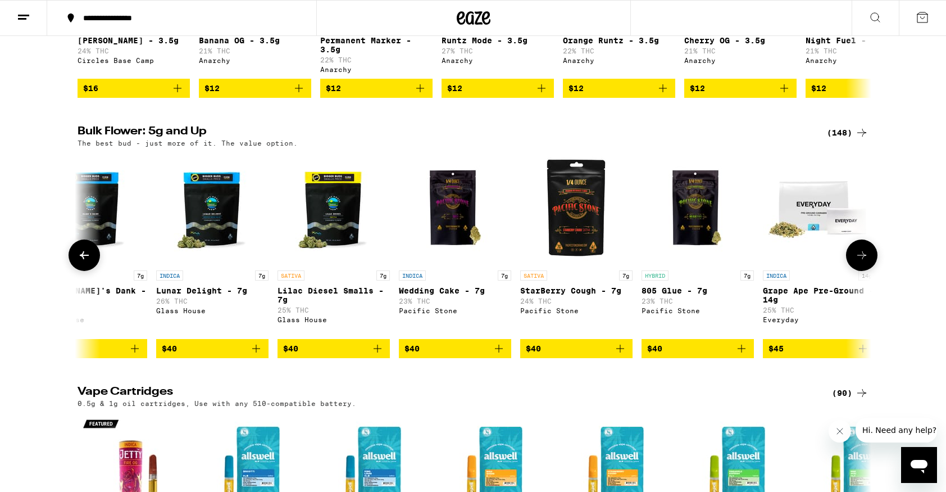
scroll to position [0, 4051]
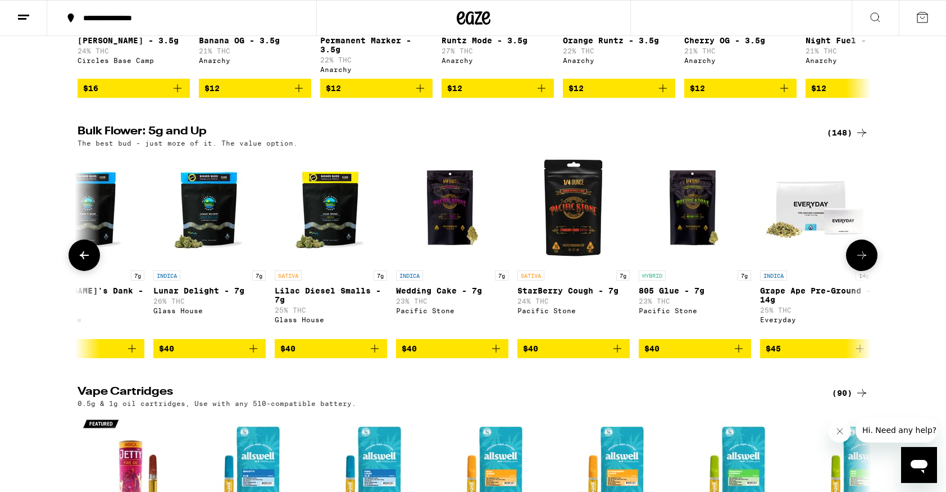
click at [854, 271] on button at bounding box center [861, 254] width 31 height 31
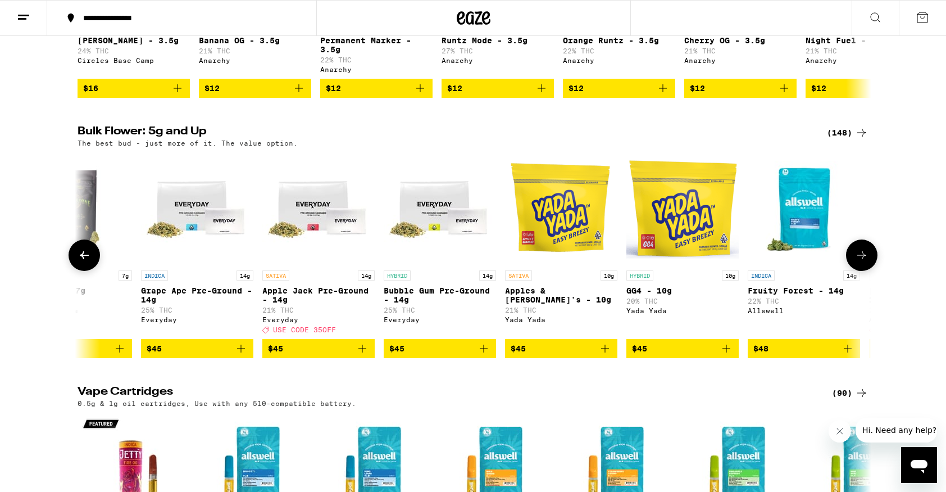
click at [854, 271] on button at bounding box center [861, 254] width 31 height 31
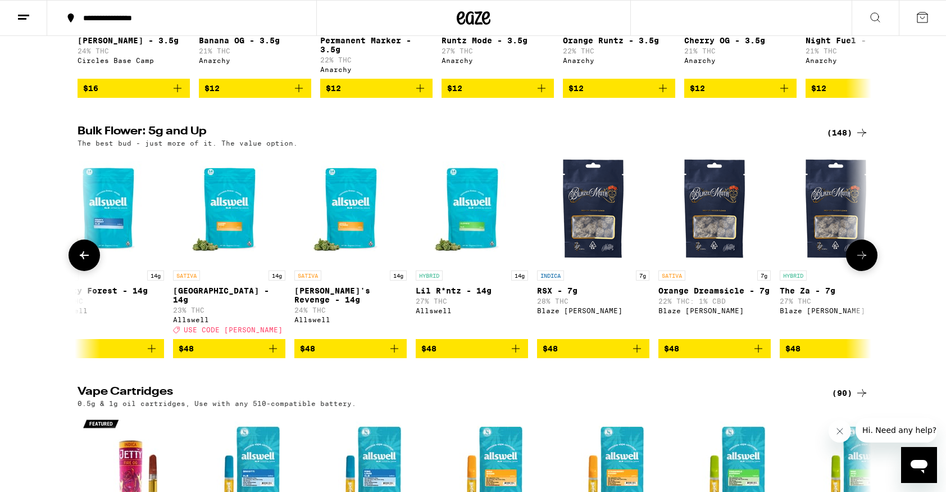
scroll to position [0, 5370]
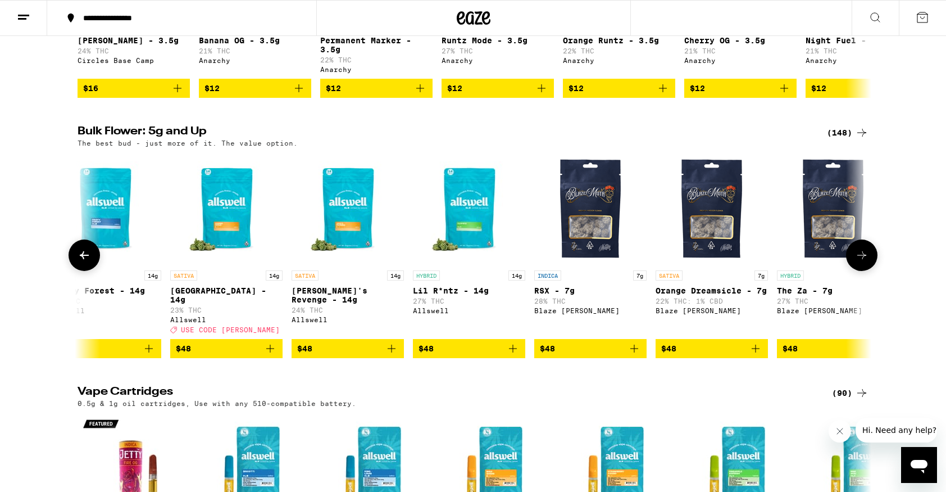
click at [854, 271] on button at bounding box center [861, 254] width 31 height 31
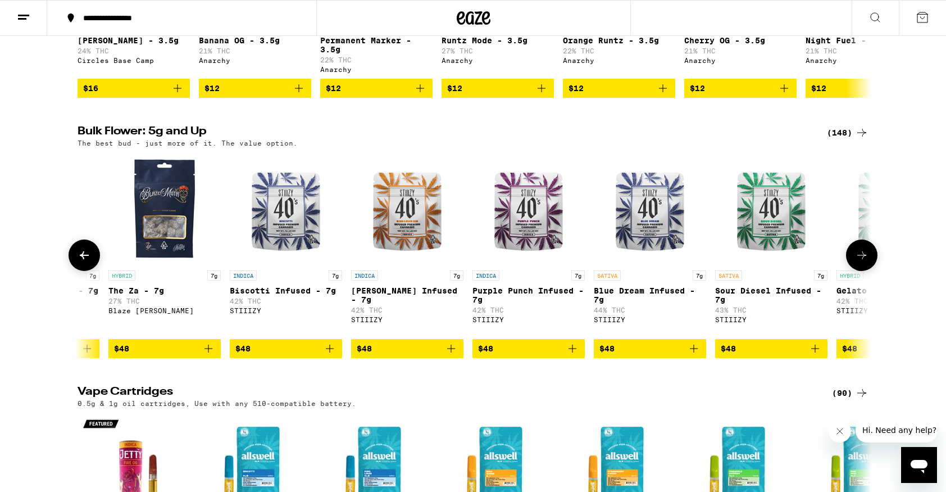
click at [854, 271] on button at bounding box center [861, 254] width 31 height 31
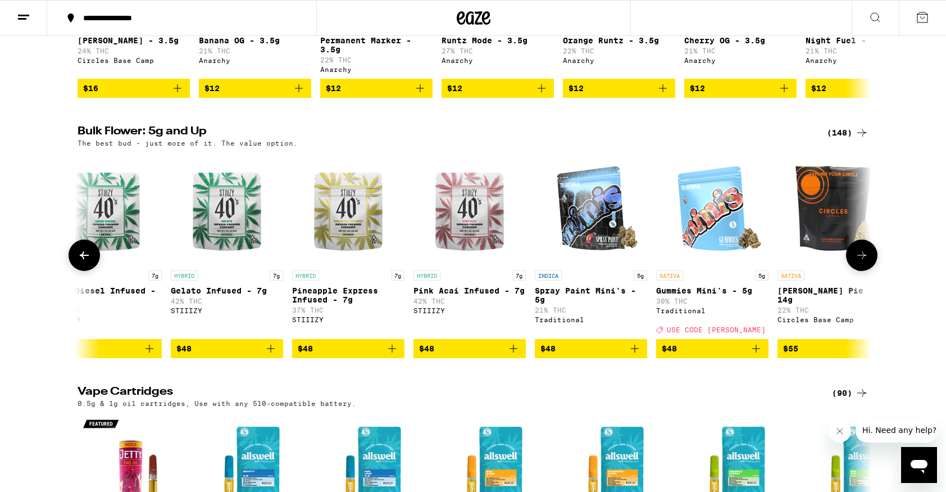
scroll to position [0, 6707]
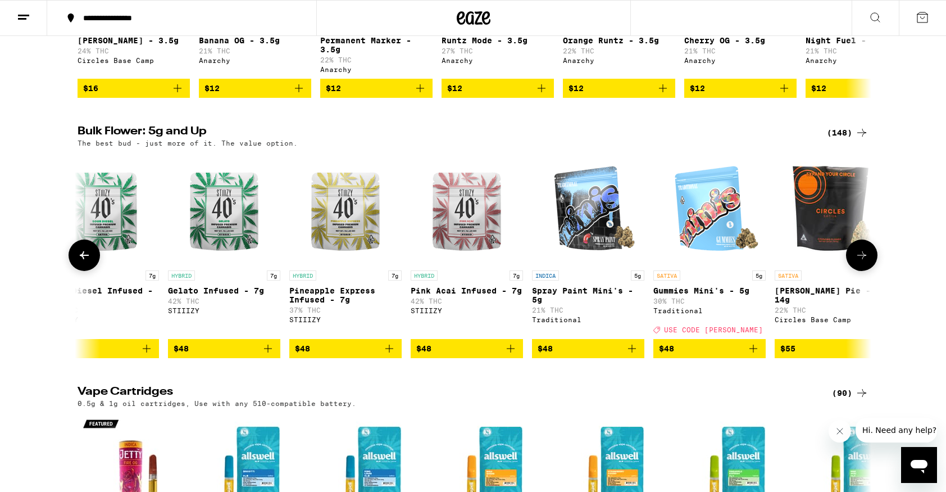
click at [854, 271] on button at bounding box center [861, 254] width 31 height 31
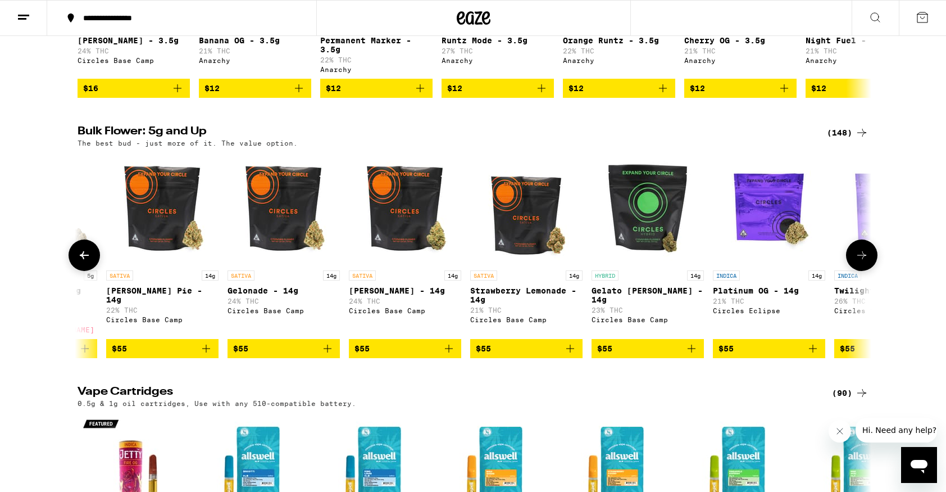
click at [854, 271] on button at bounding box center [861, 254] width 31 height 31
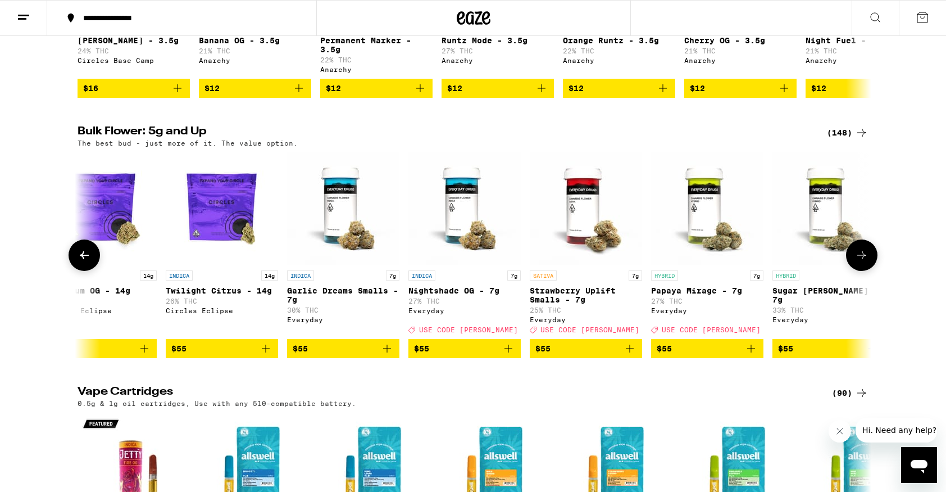
click at [854, 271] on button at bounding box center [861, 254] width 31 height 31
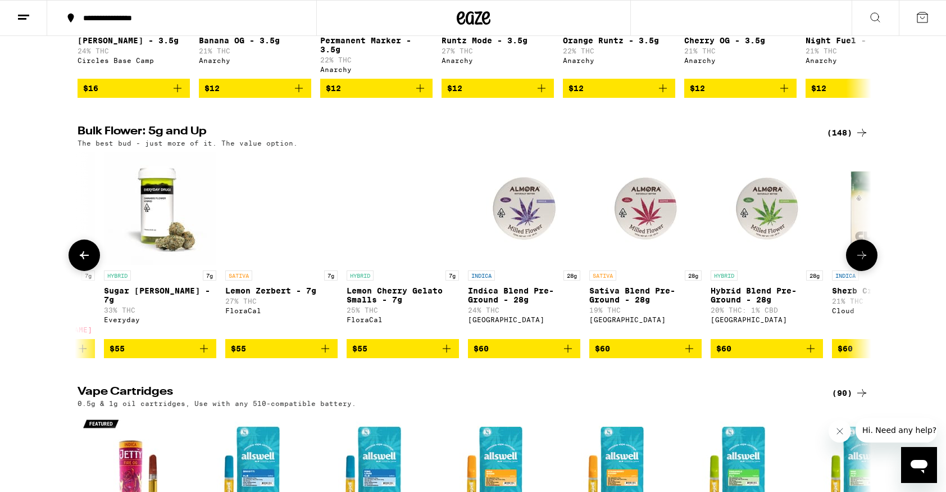
click at [854, 271] on button at bounding box center [861, 254] width 31 height 31
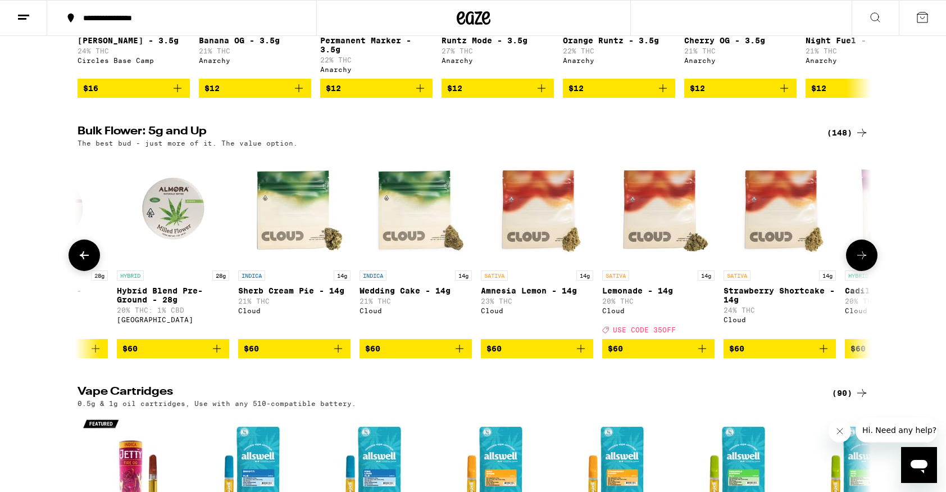
scroll to position [0, 9382]
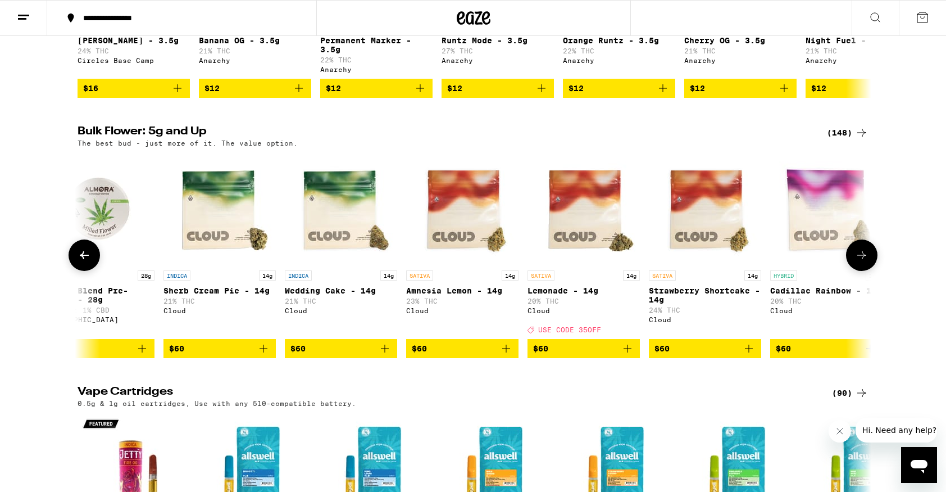
click at [857, 262] on icon at bounding box center [861, 254] width 13 height 13
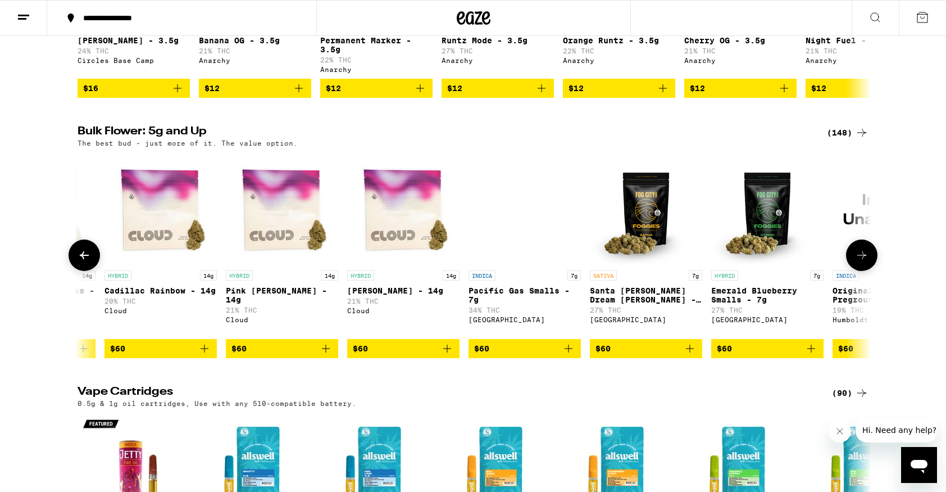
scroll to position [0, 10051]
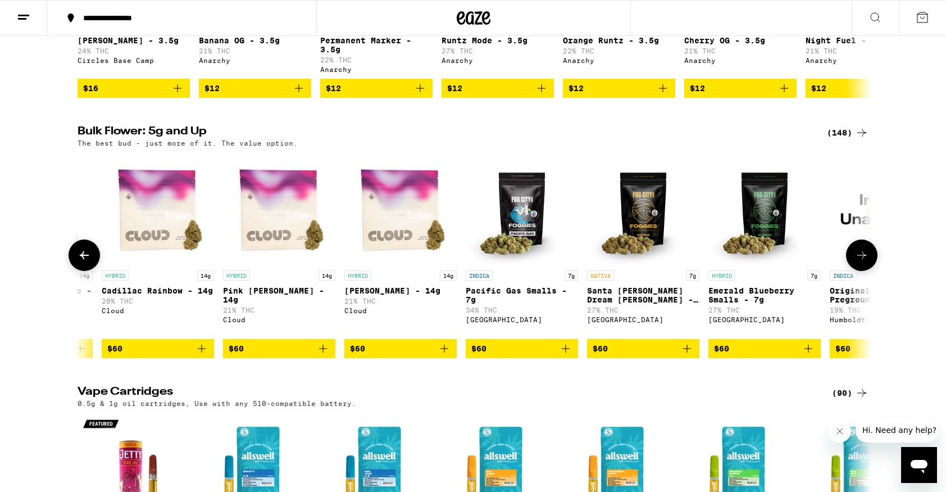
click at [857, 262] on icon at bounding box center [861, 254] width 13 height 13
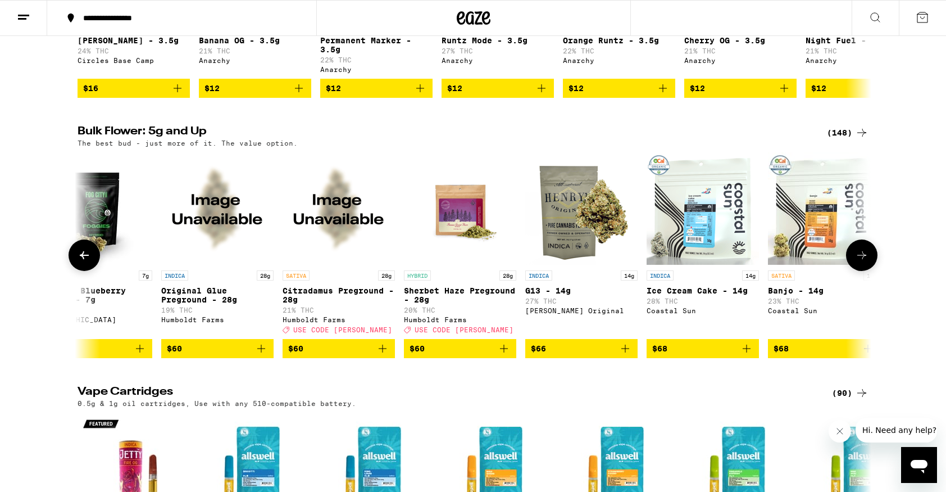
click at [857, 262] on icon at bounding box center [861, 254] width 13 height 13
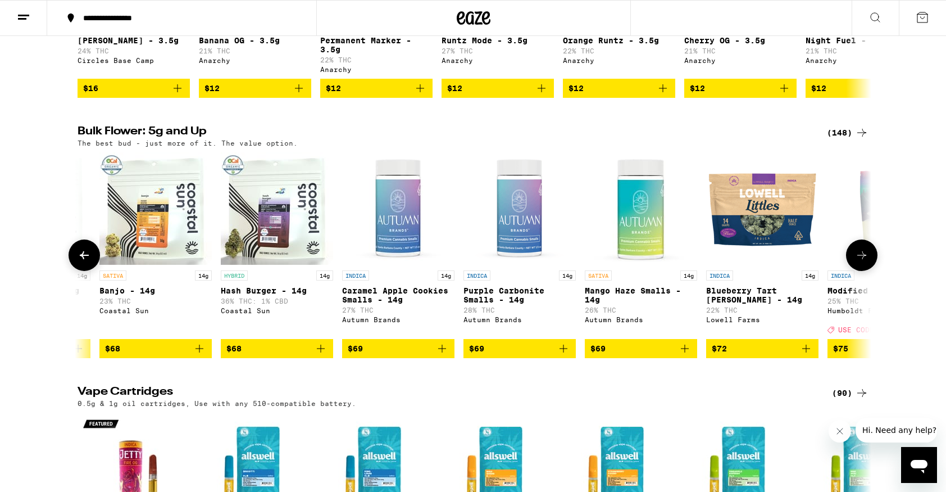
click at [857, 262] on icon at bounding box center [861, 254] width 13 height 13
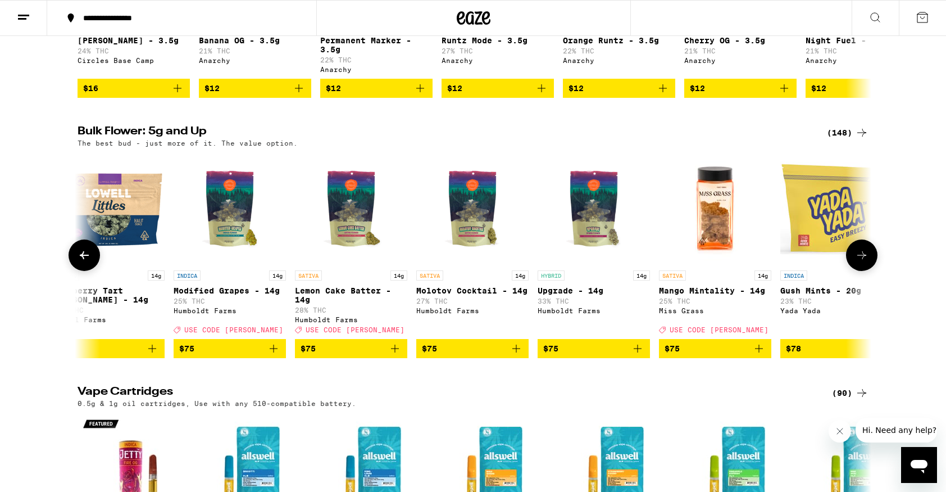
scroll to position [0, 12057]
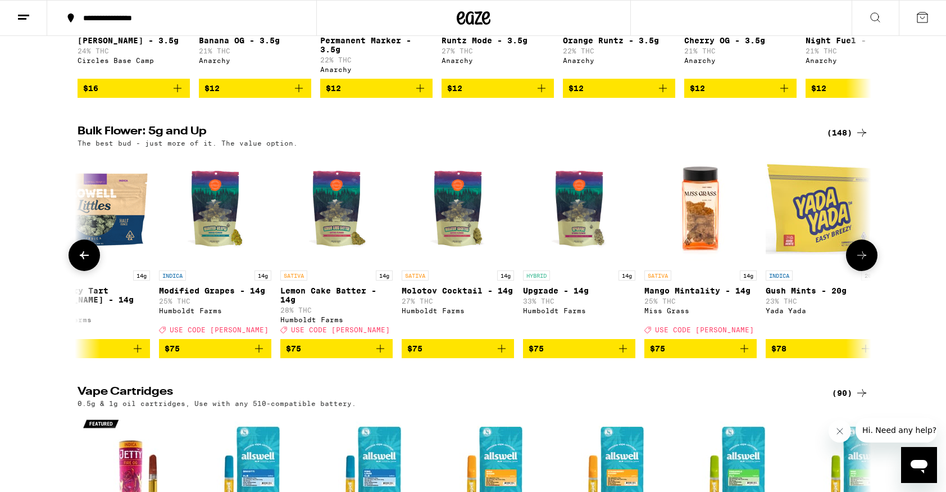
click at [623, 355] on icon "Add to bag" at bounding box center [622, 348] width 13 height 13
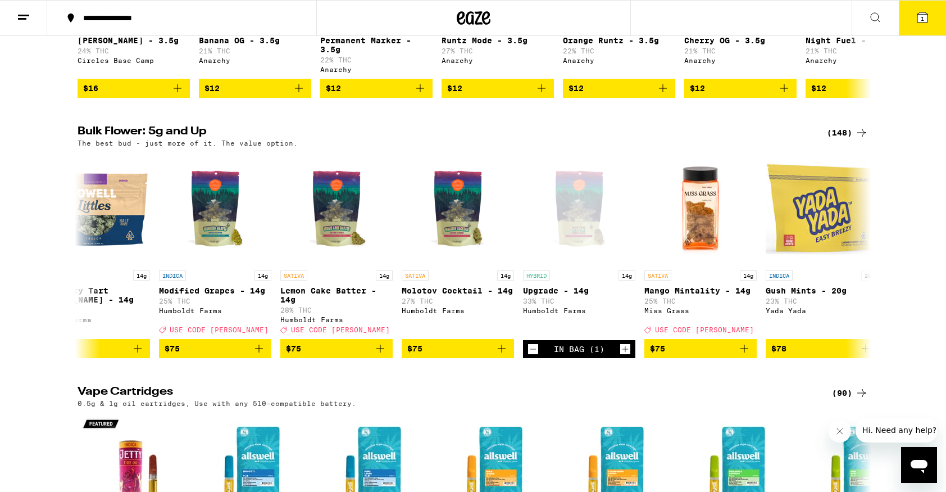
click at [910, 23] on button "1" at bounding box center [922, 18] width 47 height 35
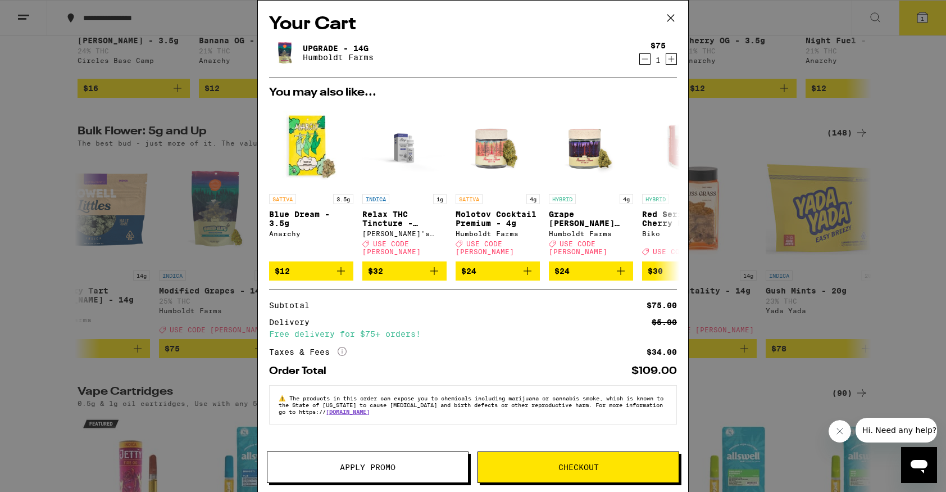
click at [559, 463] on span "Checkout" at bounding box center [579, 467] width 40 height 8
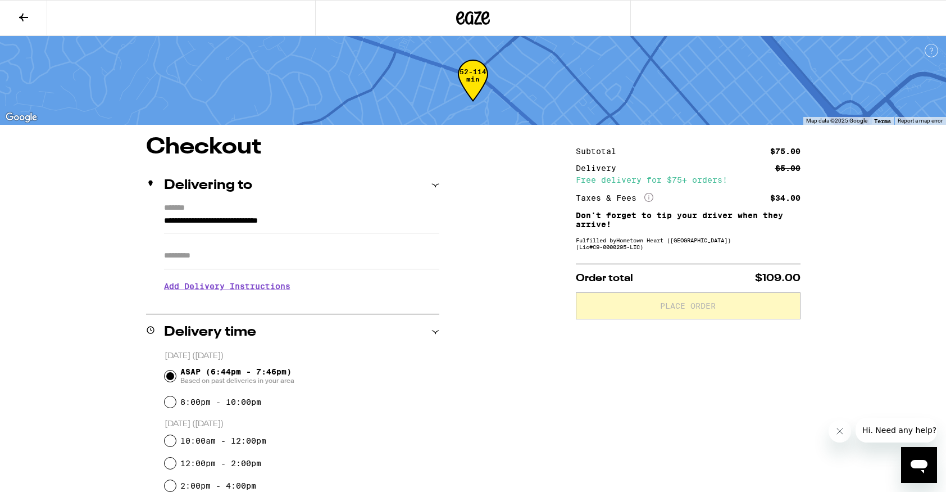
click at [252, 261] on input "Apt/Suite" at bounding box center [301, 255] width 275 height 27
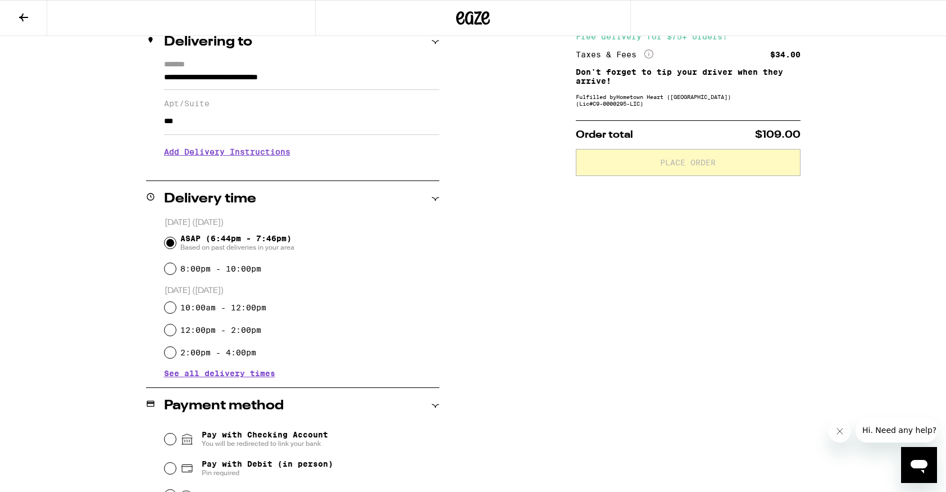
scroll to position [141, 0]
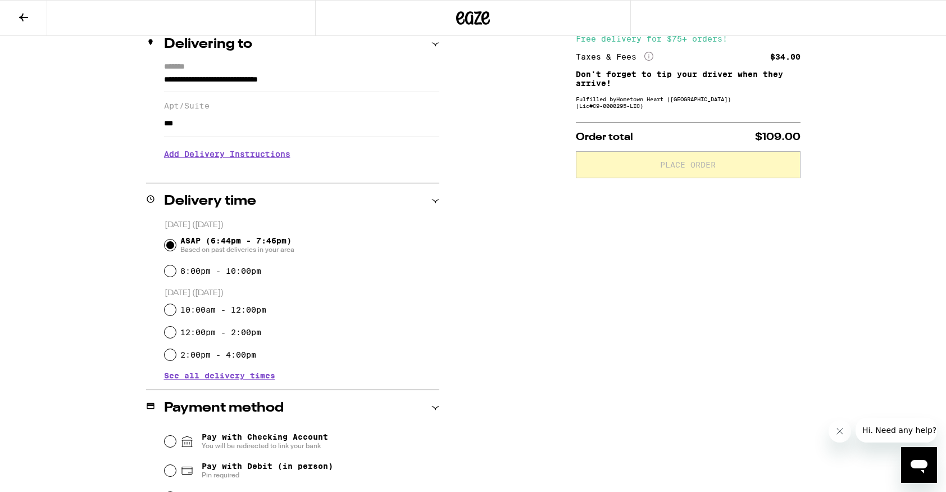
type input "***"
click at [507, 296] on div "**********" at bounding box center [473, 297] width 809 height 604
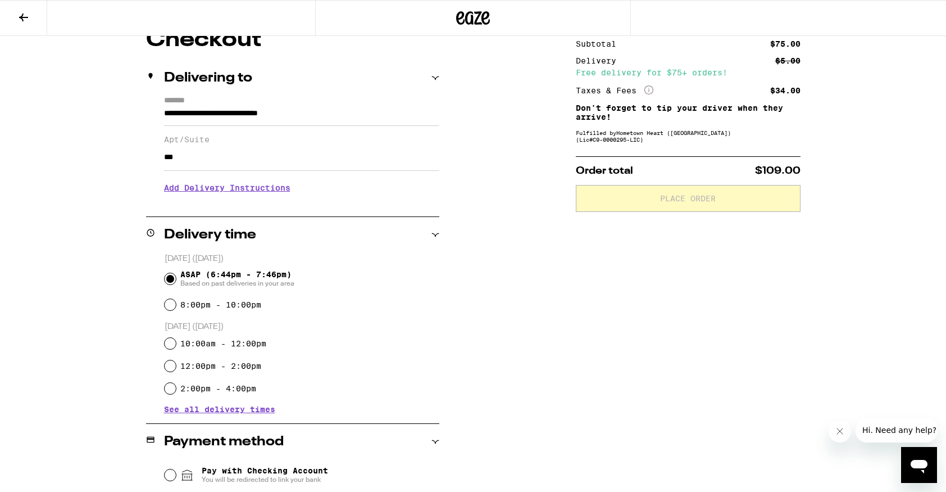
scroll to position [105, 0]
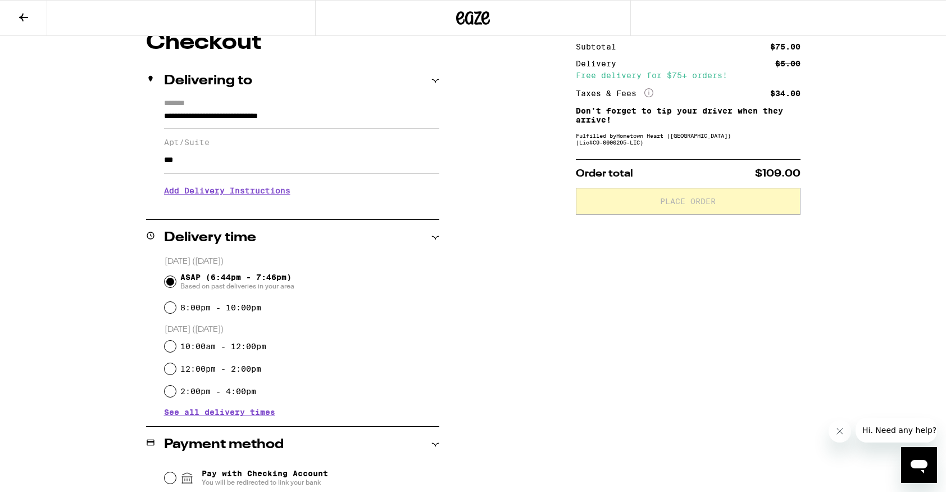
click at [341, 112] on input "**********" at bounding box center [301, 119] width 275 height 19
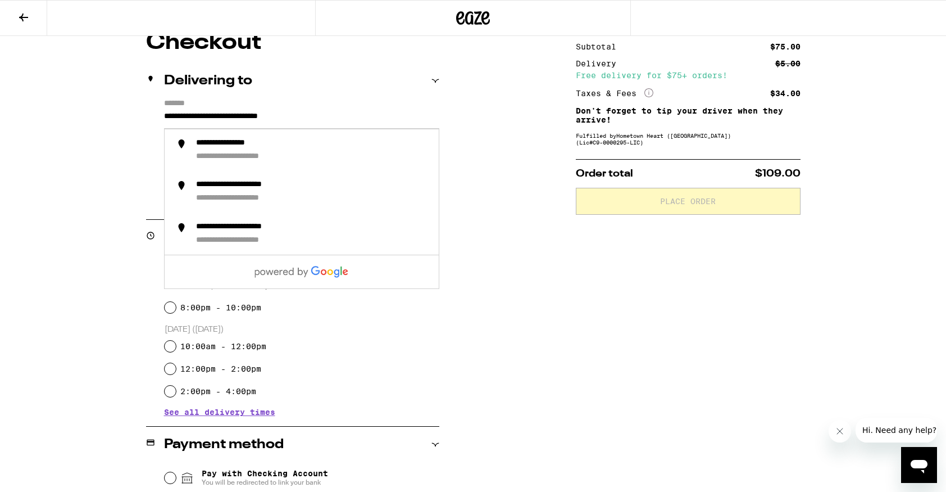
click at [482, 153] on div "**********" at bounding box center [473, 333] width 809 height 604
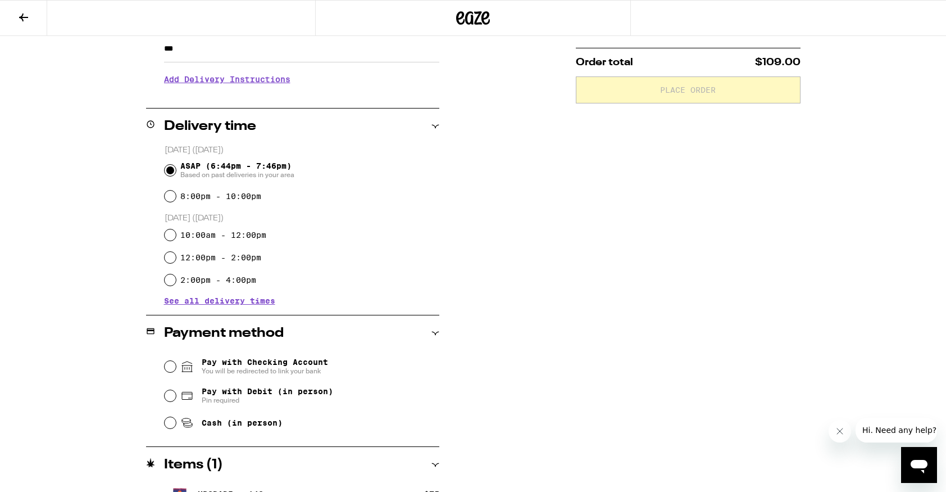
scroll to position [248, 0]
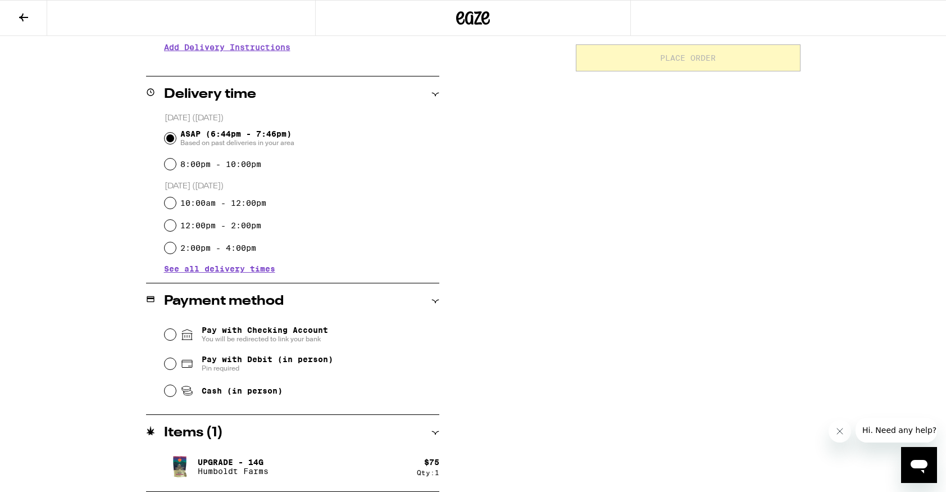
click at [212, 393] on span "Cash (in person)" at bounding box center [242, 390] width 81 height 9
click at [176, 393] on input "Cash (in person)" at bounding box center [170, 390] width 11 height 11
radio input "true"
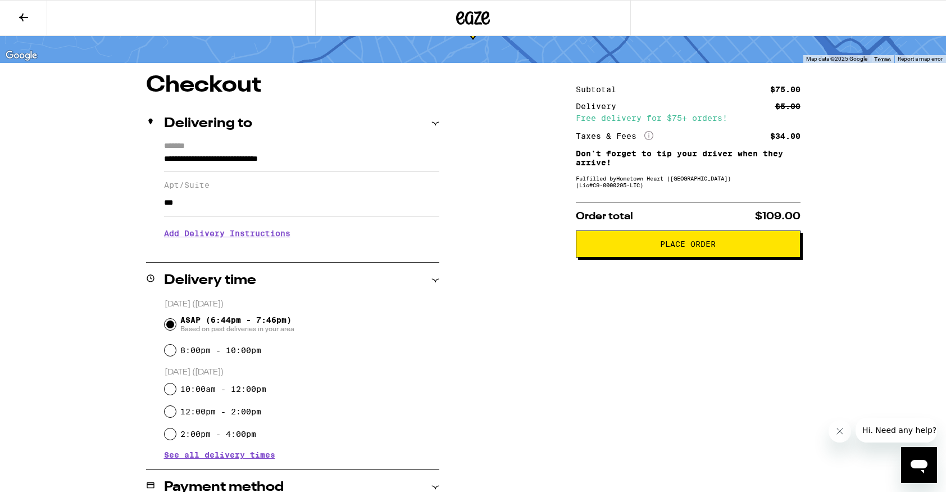
scroll to position [58, 0]
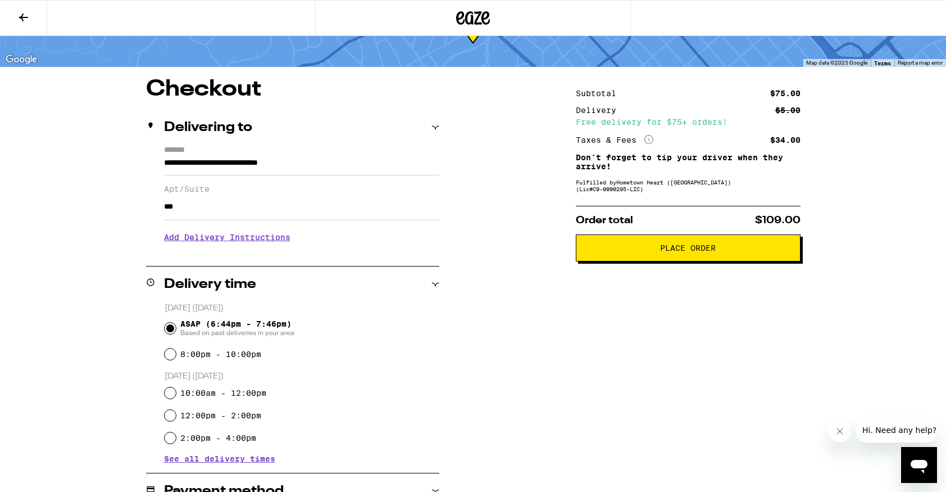
click at [658, 248] on span "Place Order" at bounding box center [689, 248] width 206 height 8
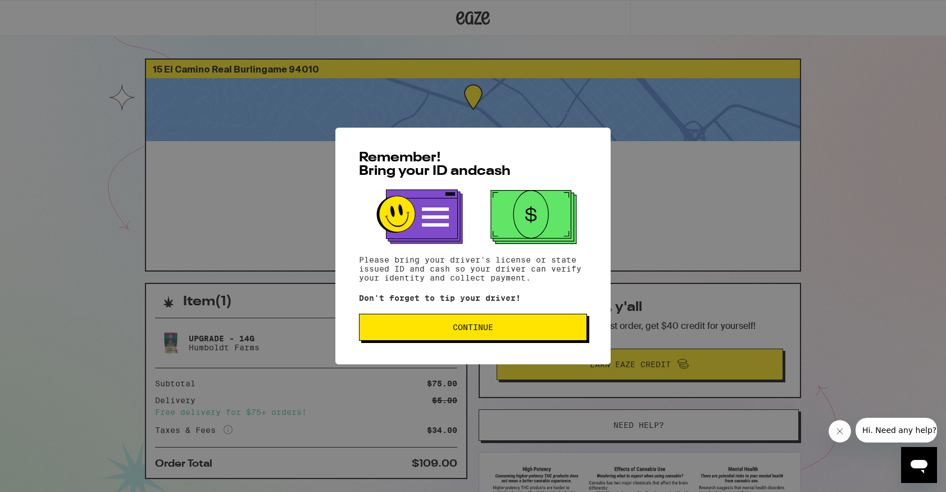
click at [569, 324] on button "Continue" at bounding box center [473, 327] width 228 height 27
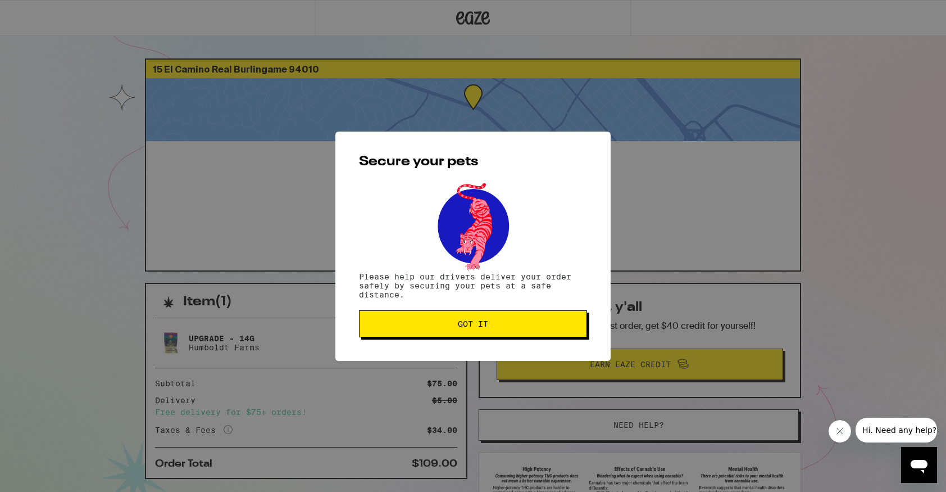
click at [569, 324] on span "Got it" at bounding box center [473, 324] width 209 height 8
